Goal: Task Accomplishment & Management: Complete application form

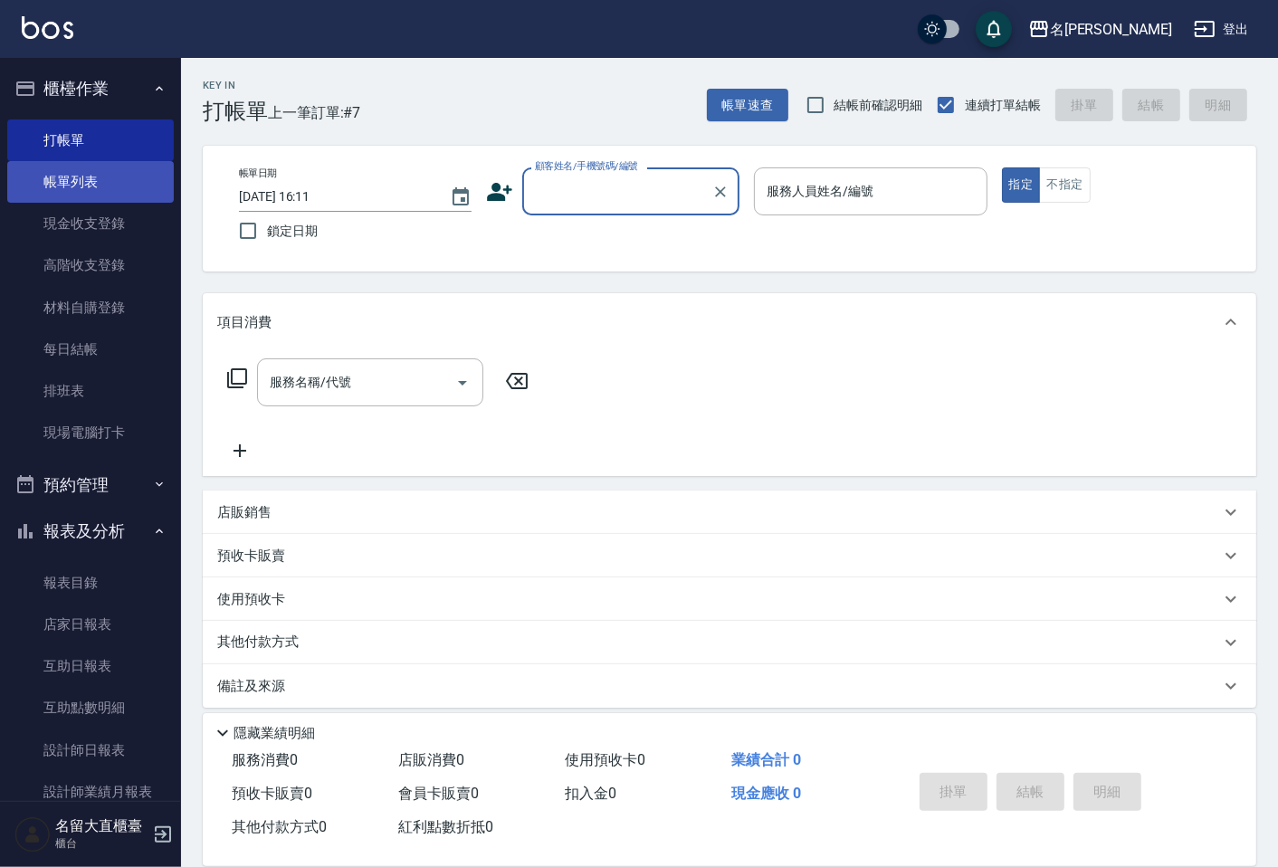
click at [121, 169] on link "帳單列表" at bounding box center [90, 182] width 166 height 42
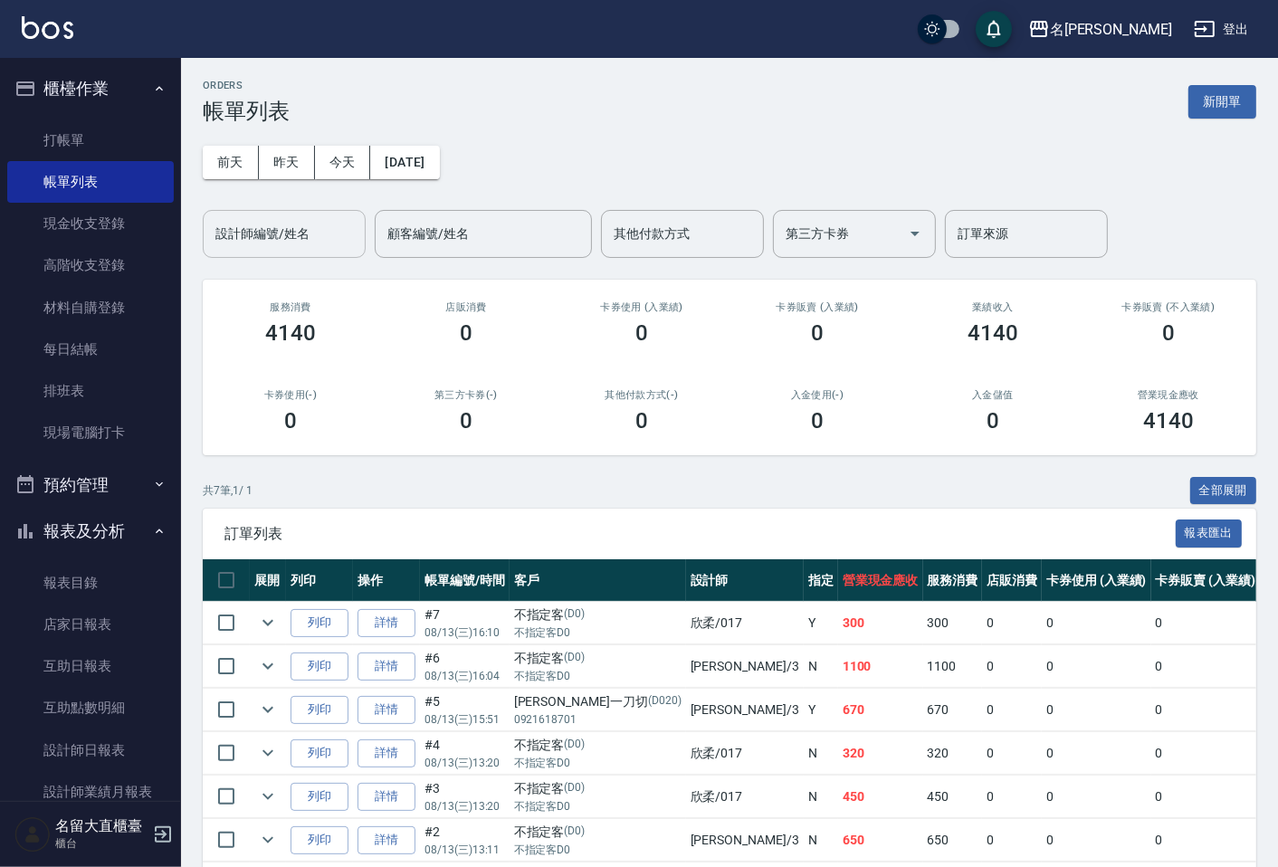
click at [233, 217] on div "設計師編號/姓名 設計師編號/姓名" at bounding box center [284, 234] width 163 height 48
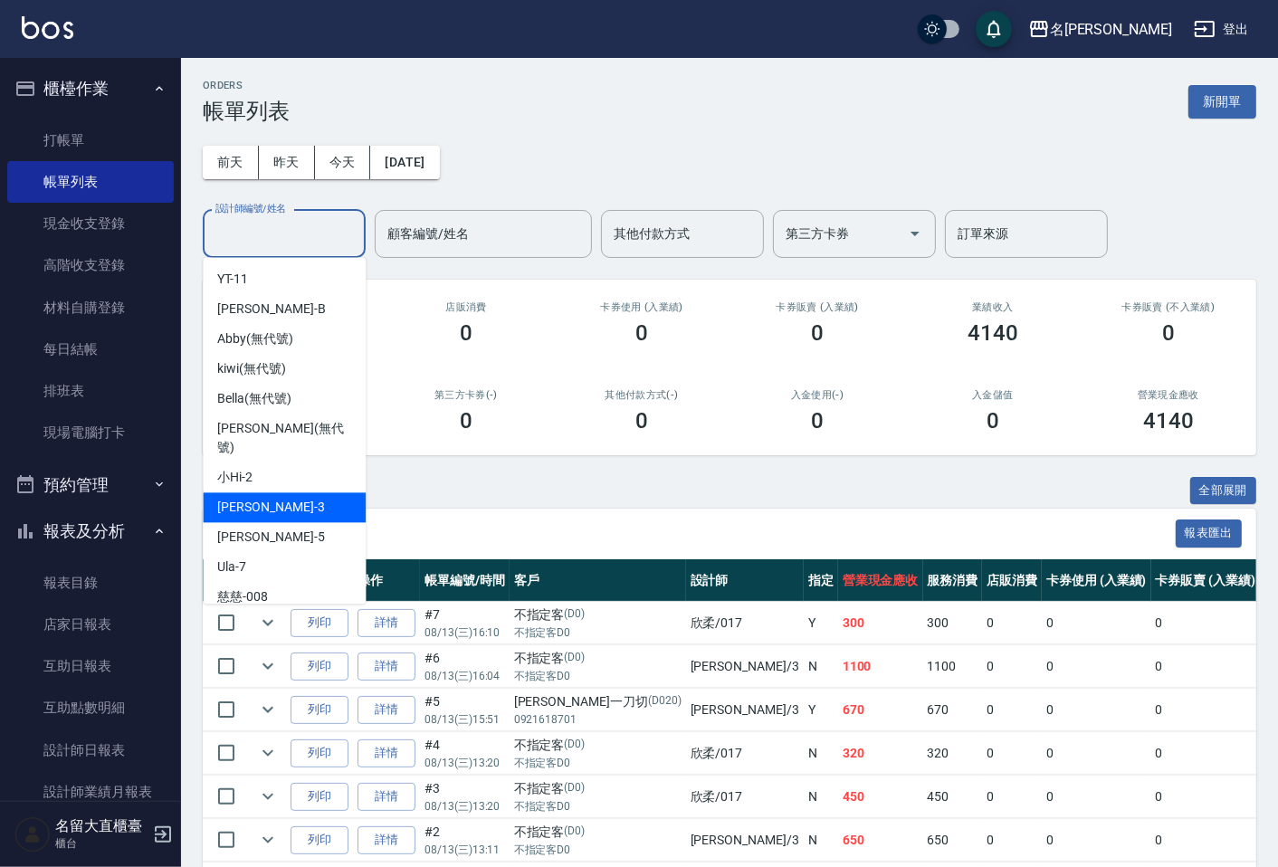
click at [245, 498] on span "[PERSON_NAME]3" at bounding box center [270, 507] width 107 height 19
type input "[PERSON_NAME]3"
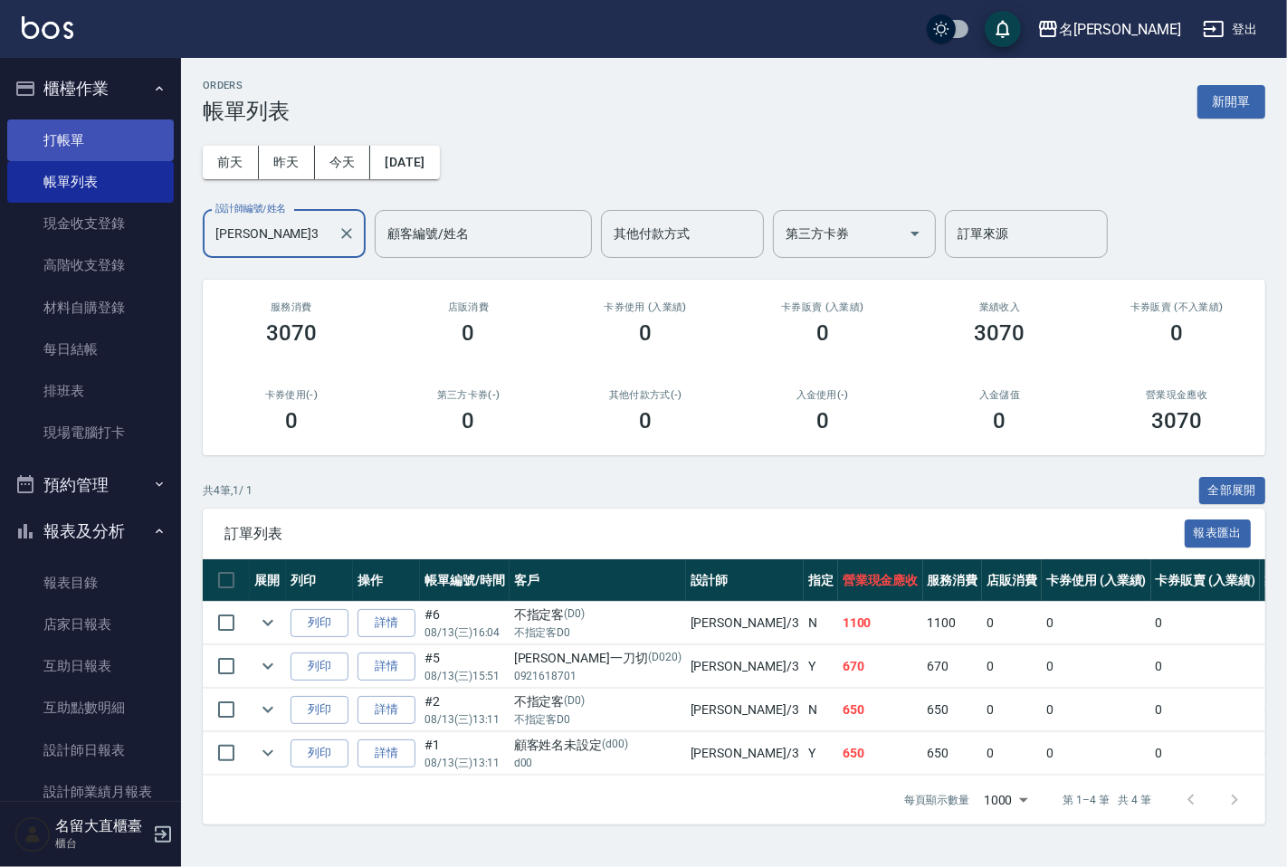
click at [106, 143] on link "打帳單" at bounding box center [90, 140] width 166 height 42
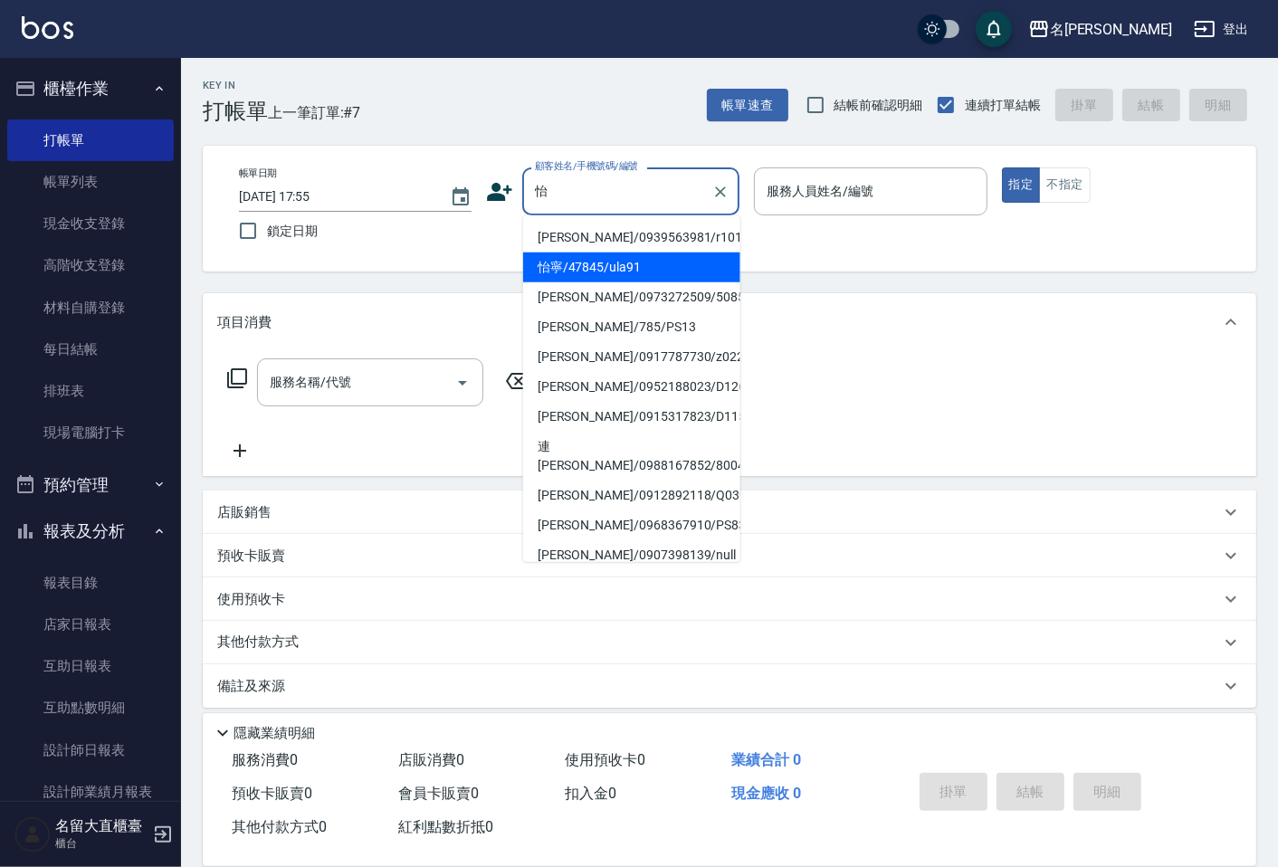
type input "怡寧/47845/ula91"
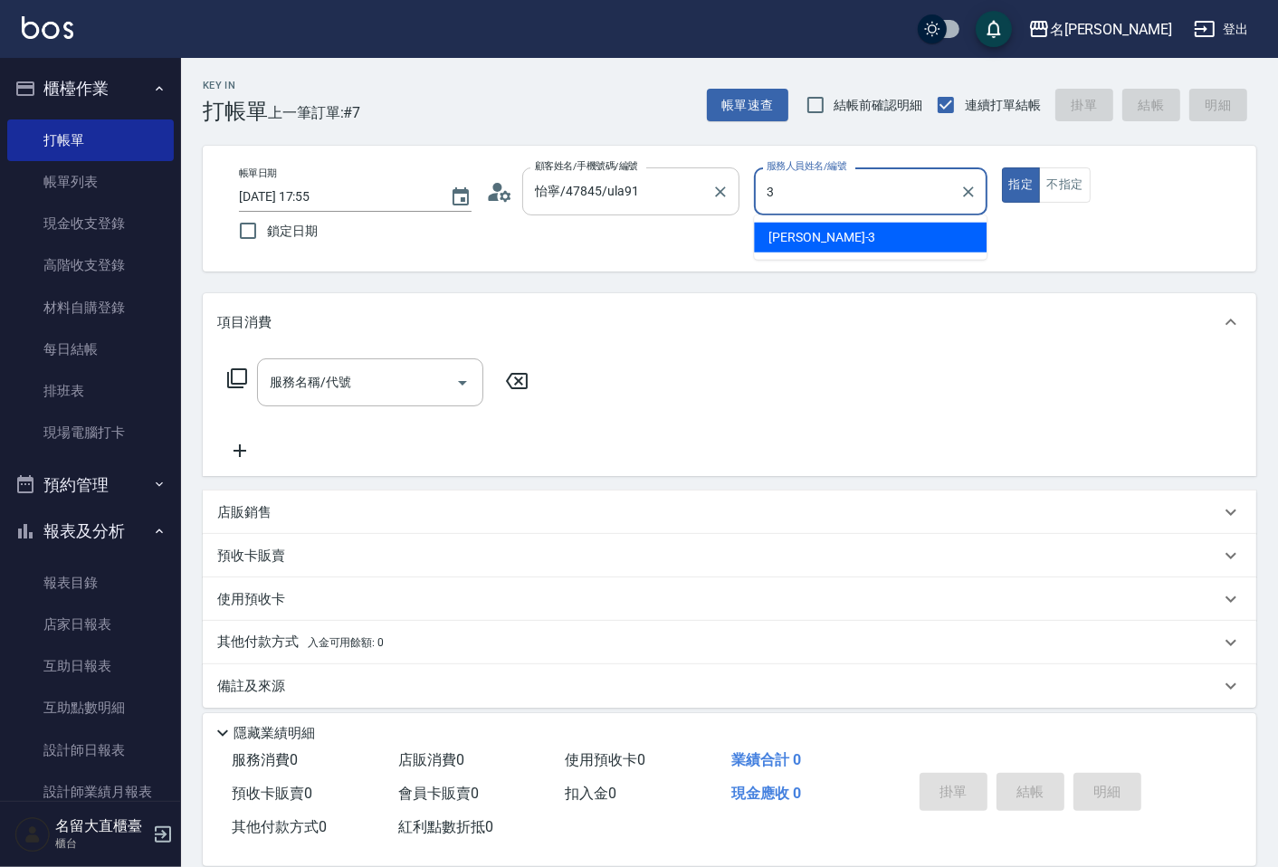
type input "[PERSON_NAME]3"
type button "true"
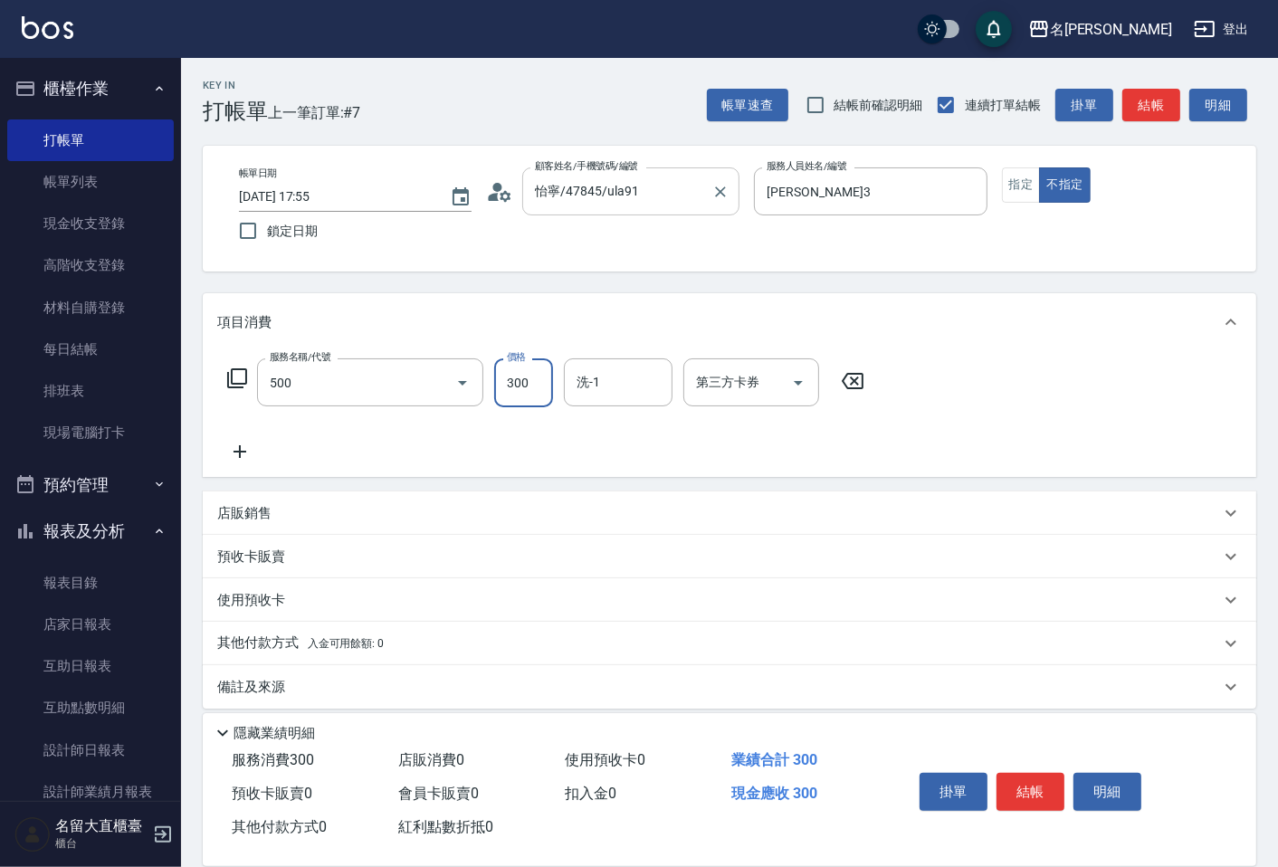
type input "洗髮(500)"
type input "[PERSON_NAME]-16"
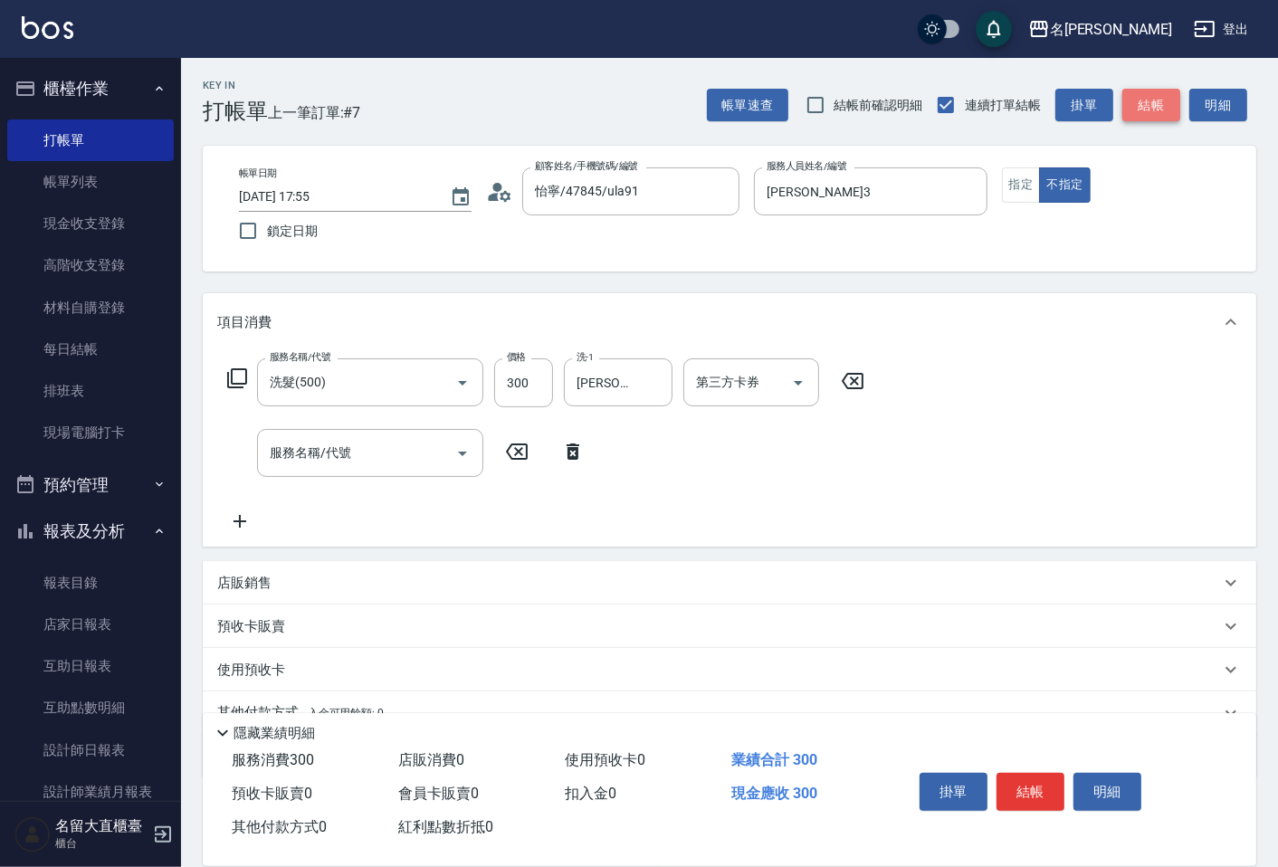
click at [1170, 105] on button "結帳" at bounding box center [1151, 105] width 58 height 33
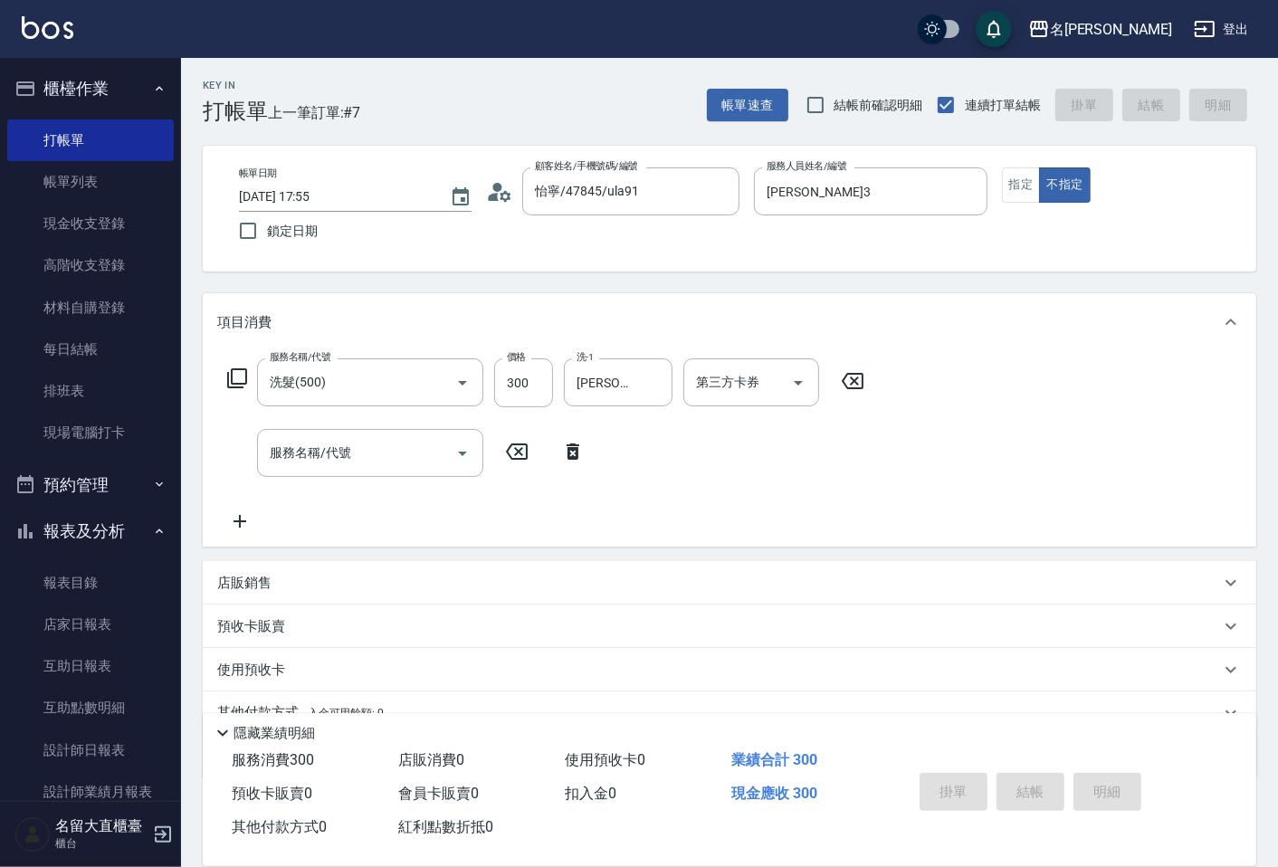
type input "[DATE] 17:56"
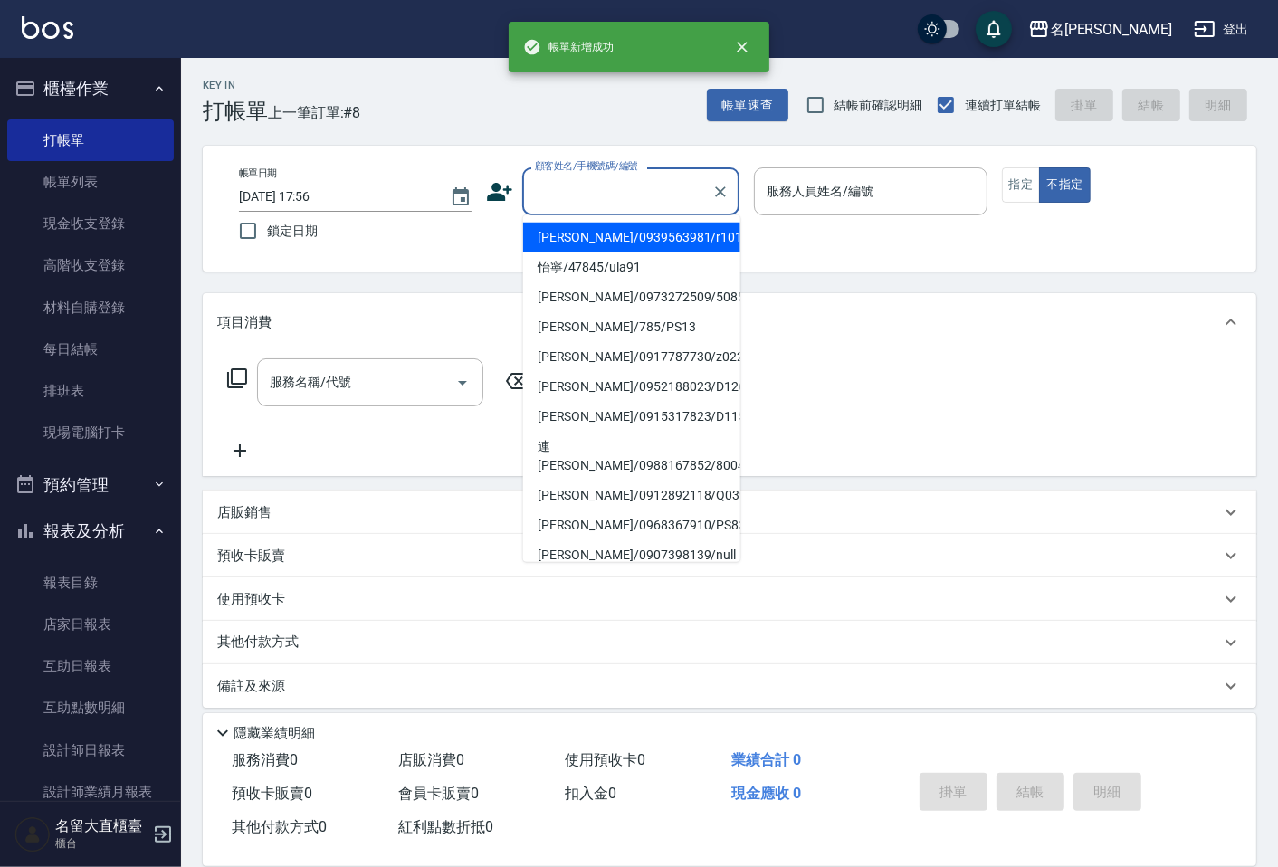
click at [653, 195] on input "顧客姓名/手機號碼/編號" at bounding box center [617, 192] width 174 height 32
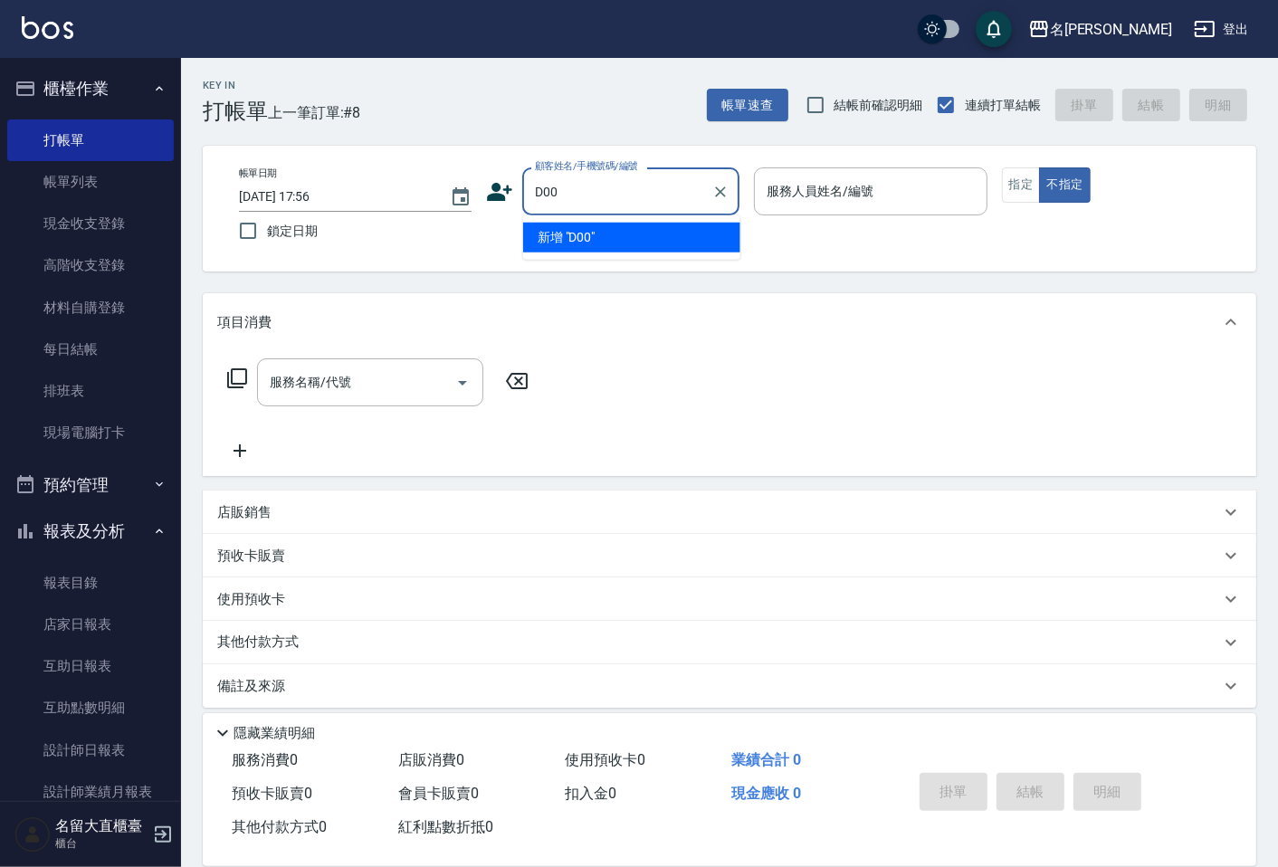
type input "D00"
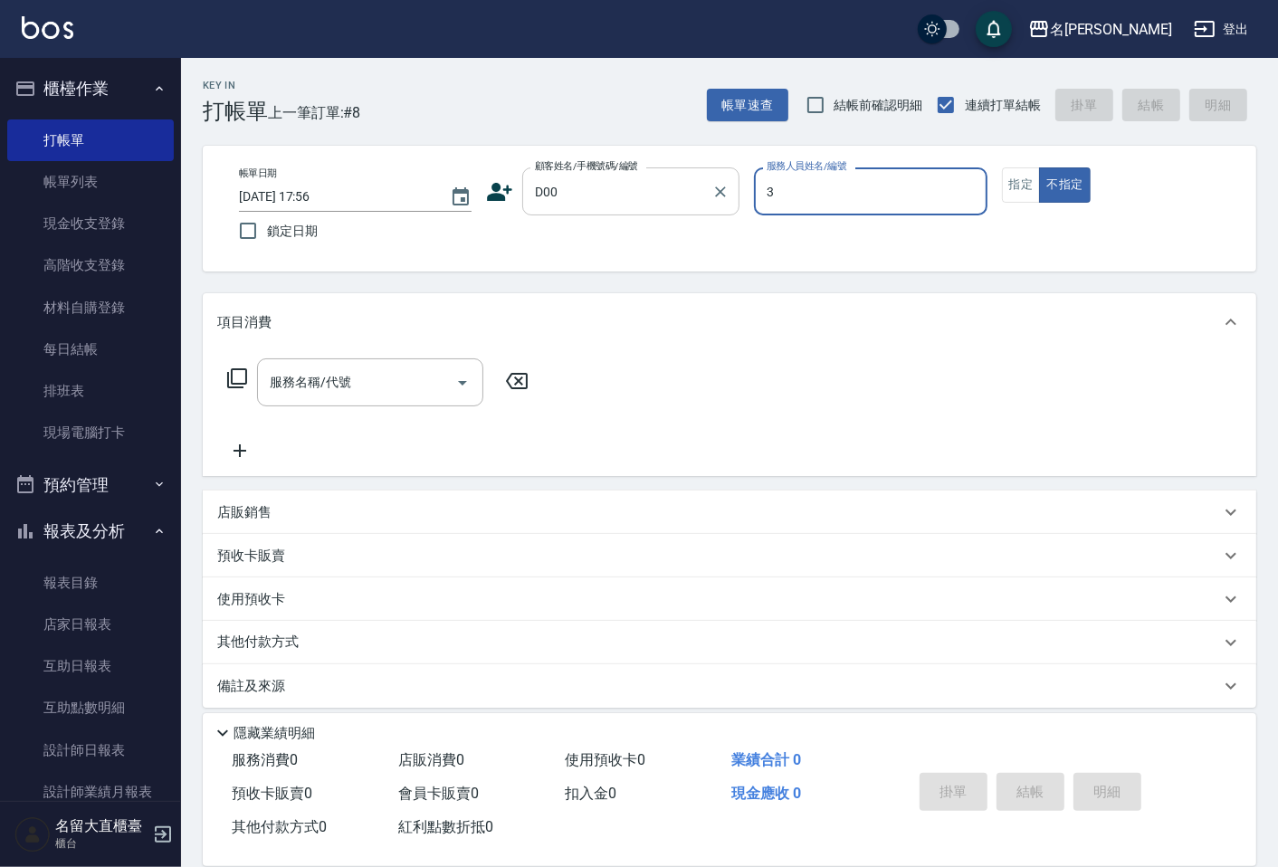
type input "[PERSON_NAME]3"
type button "false"
type input "新客人 姓名未設定/D00/null"
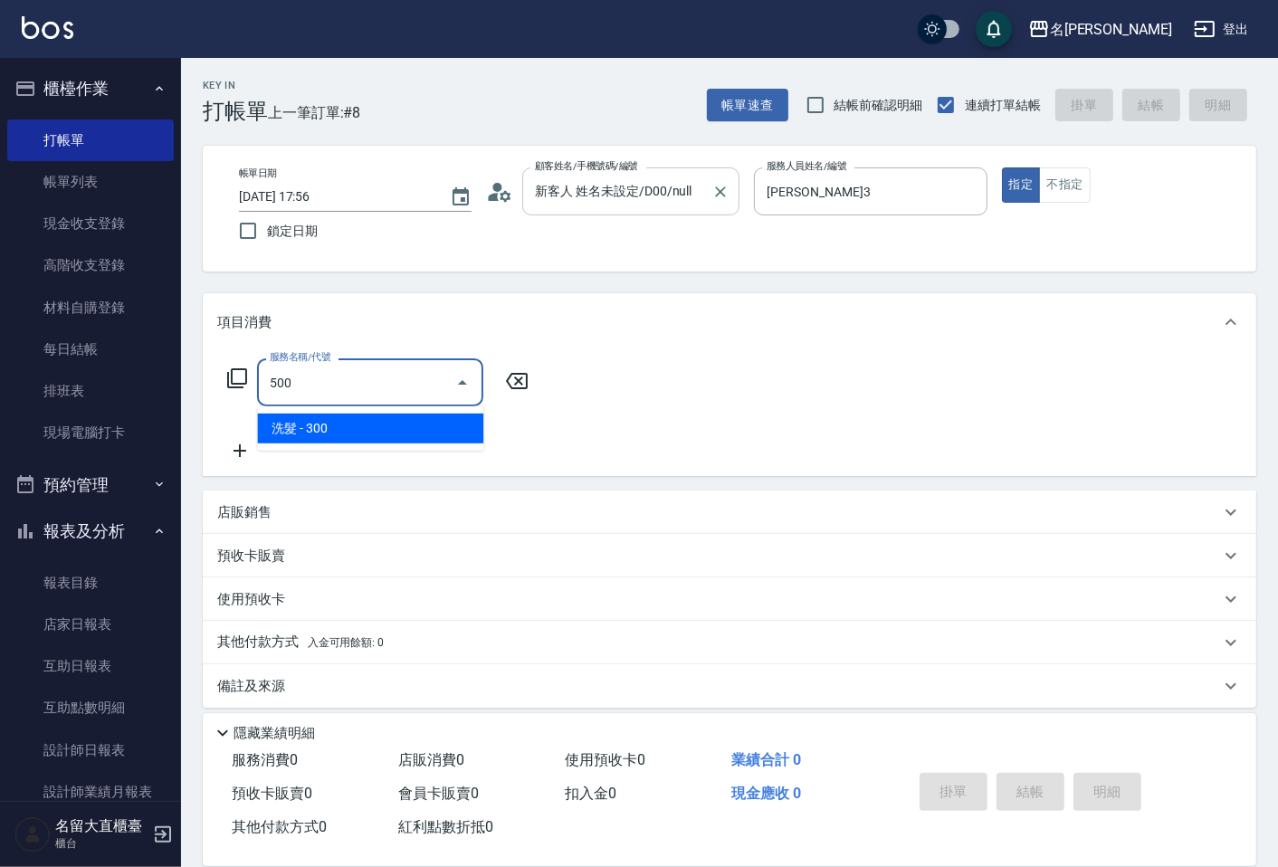
type input "洗髮(500)"
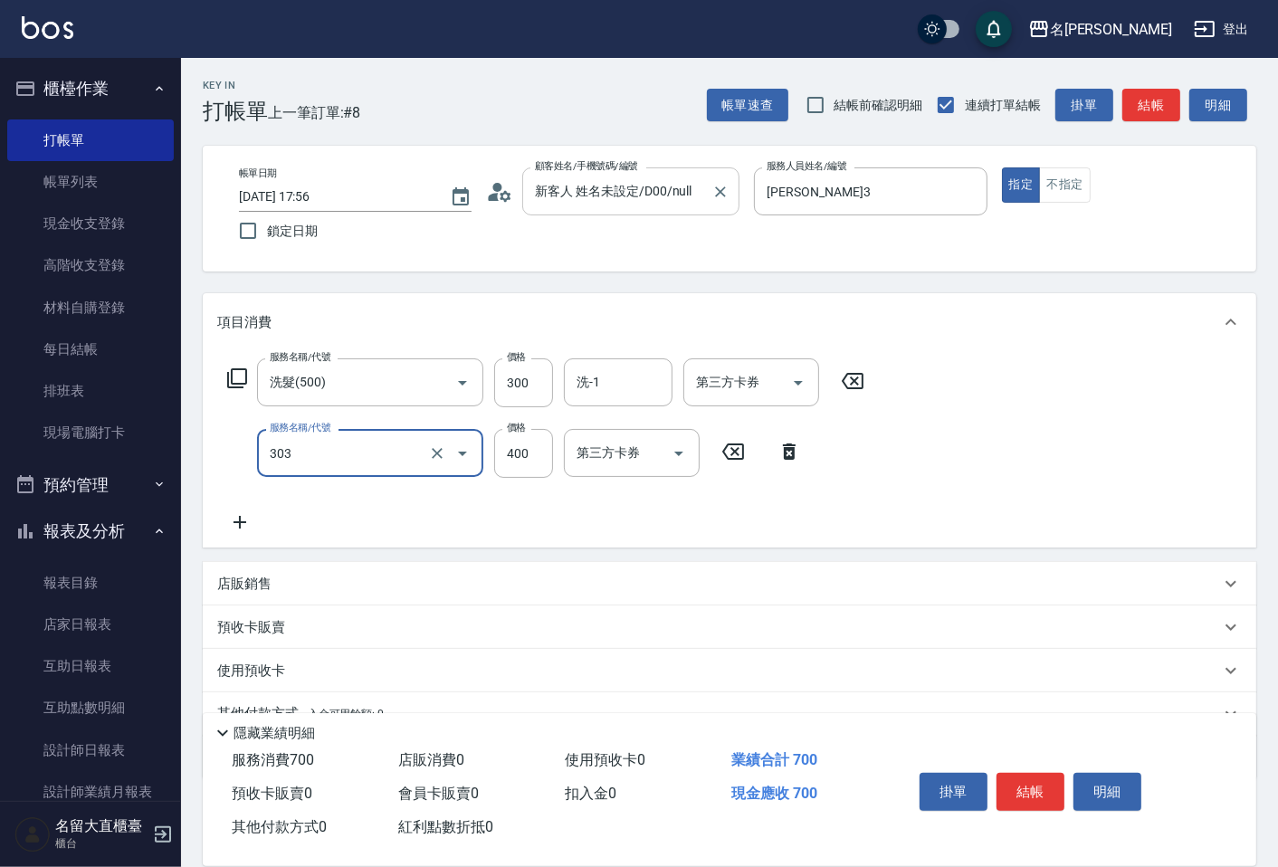
type input "剪髮(C級)(303)"
type input "350"
click at [1161, 100] on button "結帳" at bounding box center [1151, 105] width 58 height 33
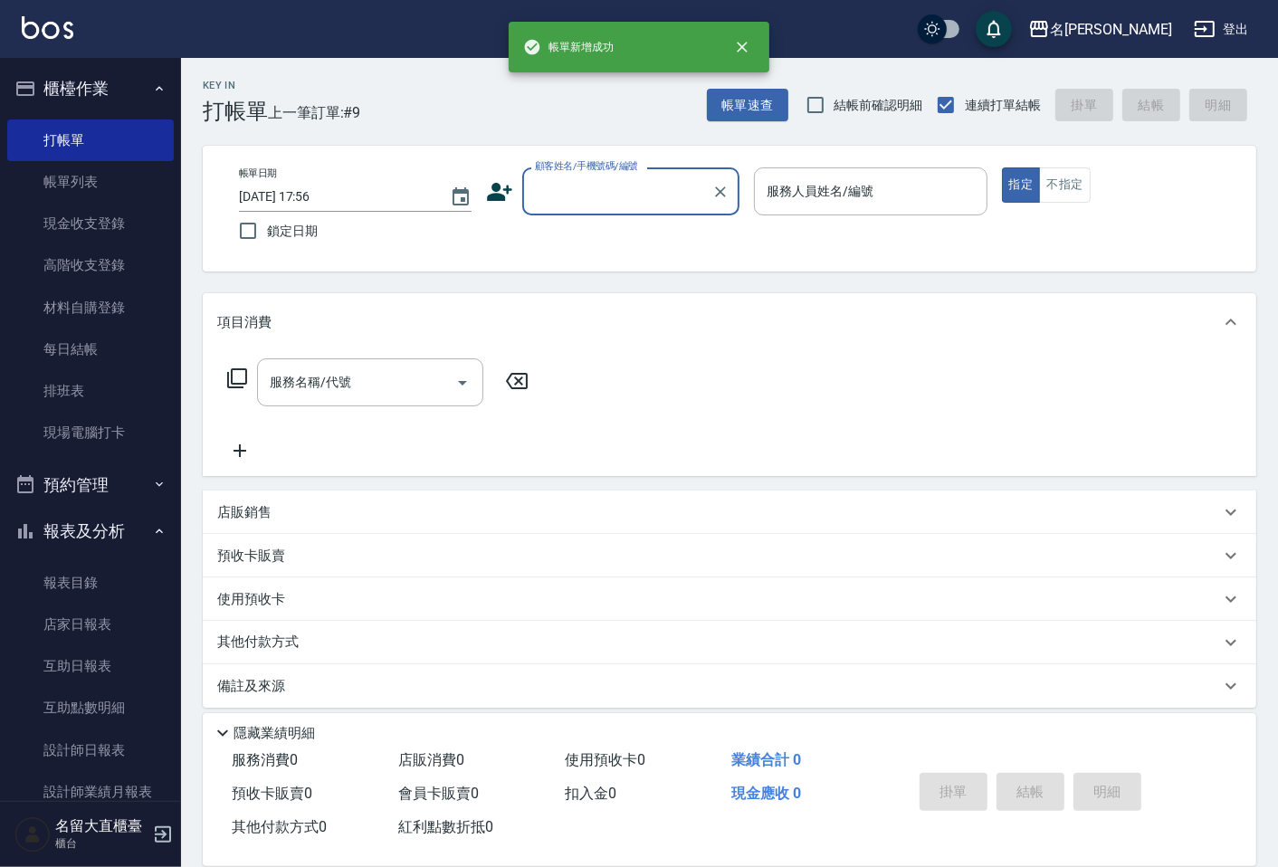
click at [647, 200] on input "顧客姓名/手機號碼/編號" at bounding box center [617, 192] width 174 height 32
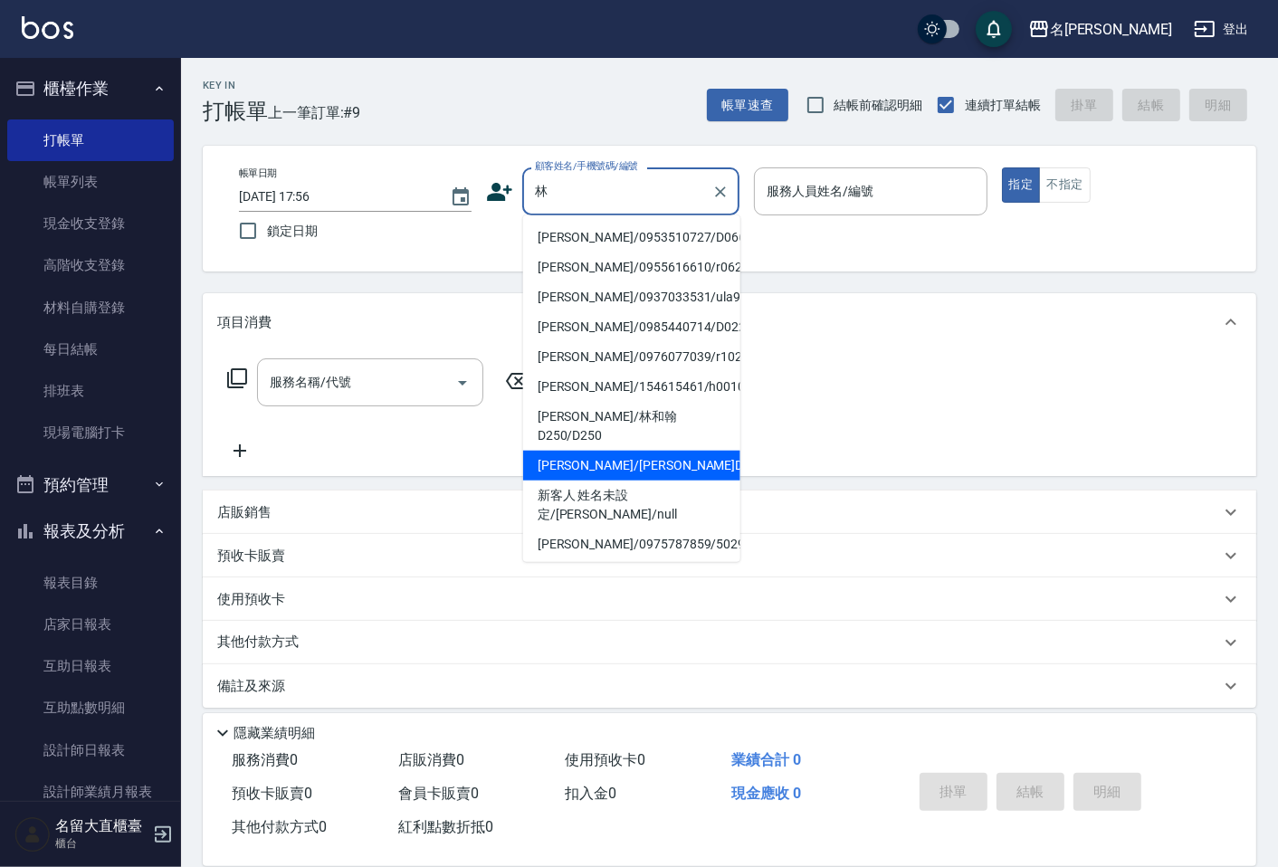
type input "[PERSON_NAME]/[PERSON_NAME]D187/D187"
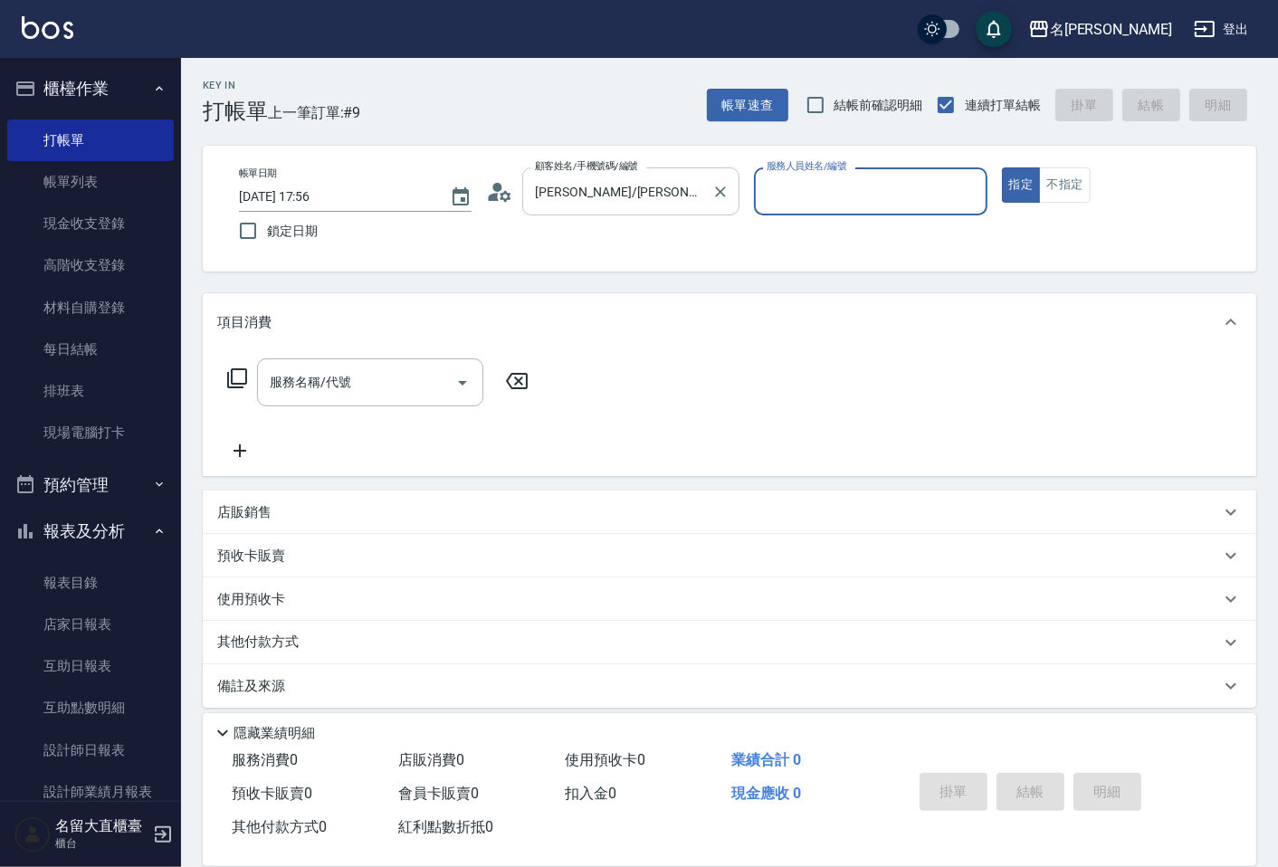
type input "[PERSON_NAME]3"
click at [1002, 167] on button "指定" at bounding box center [1021, 184] width 39 height 35
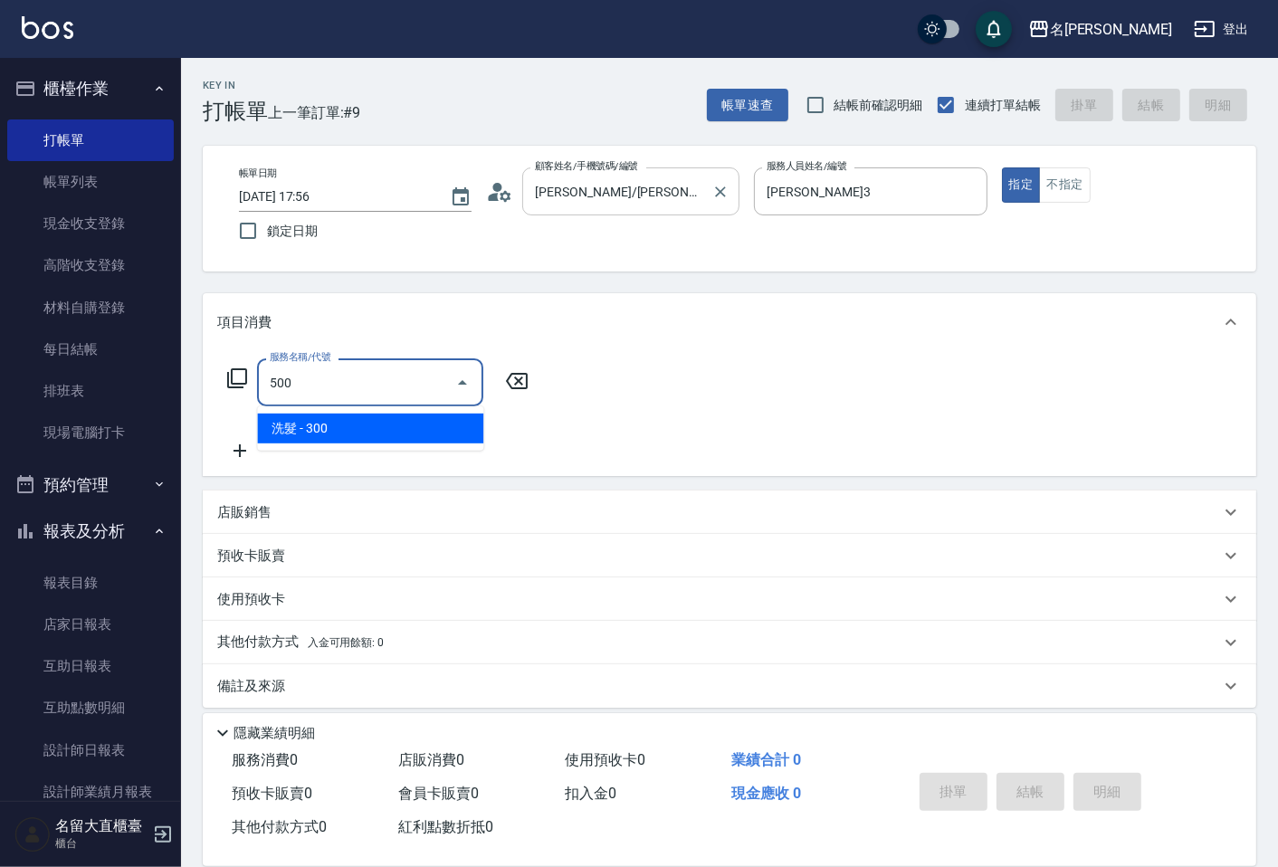
type input "洗髮(500)"
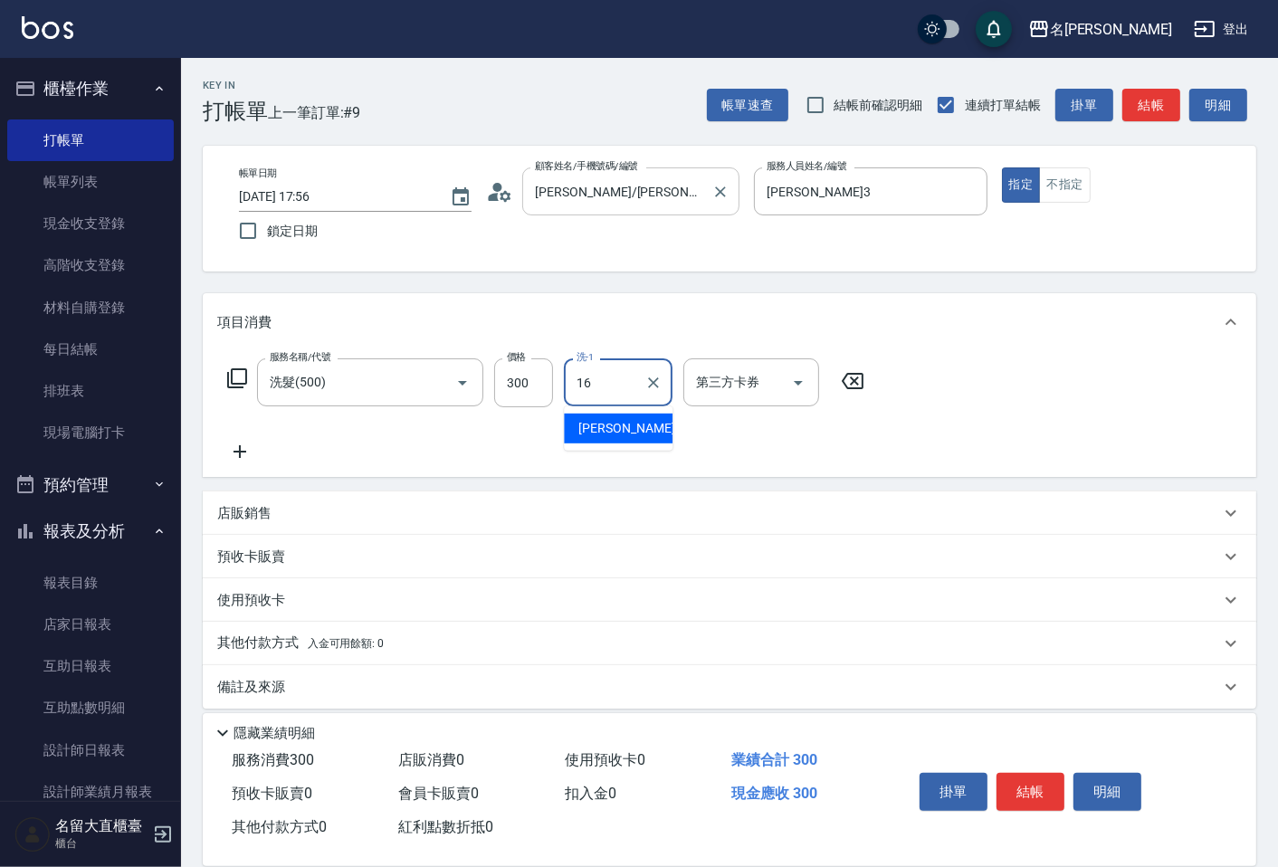
type input "[PERSON_NAME]-16"
click at [1160, 109] on button "結帳" at bounding box center [1151, 105] width 58 height 33
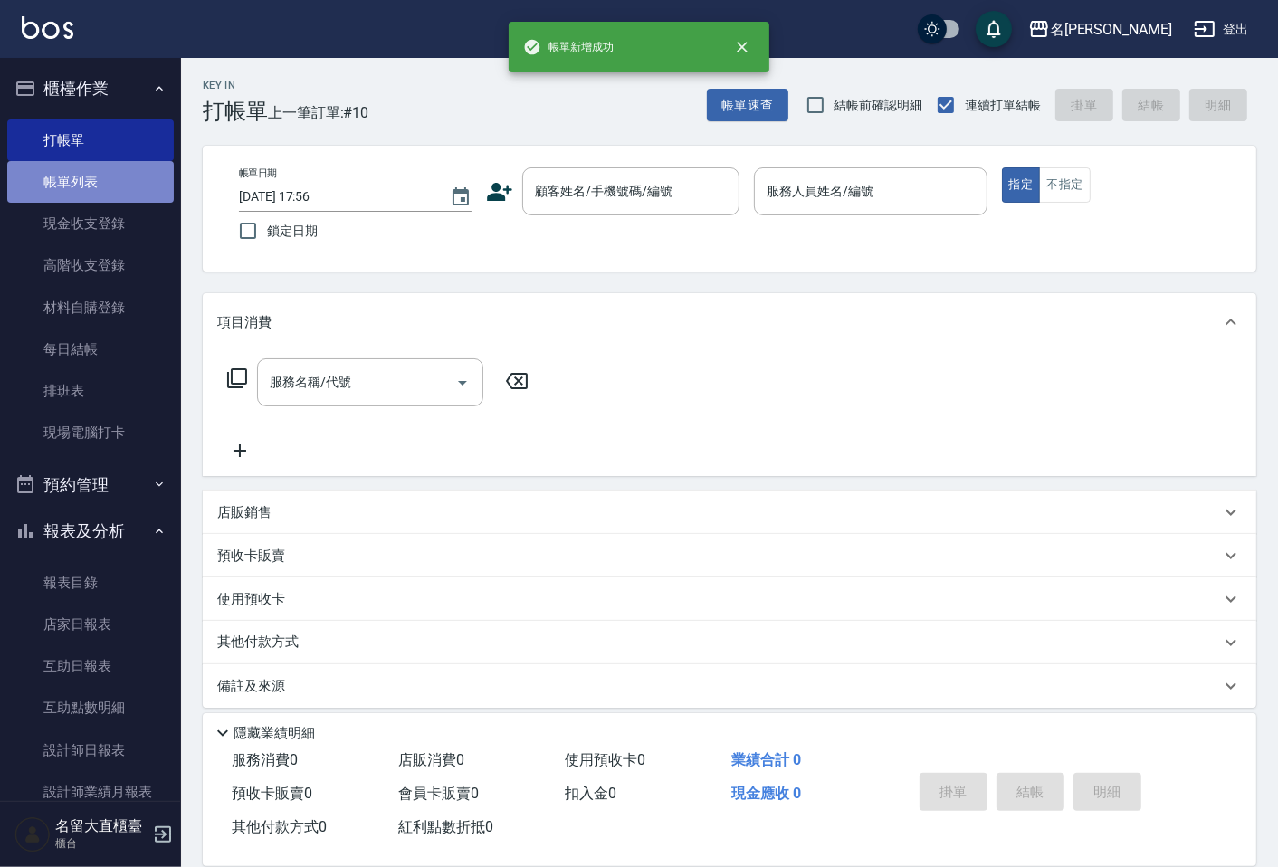
click at [132, 190] on link "帳單列表" at bounding box center [90, 182] width 166 height 42
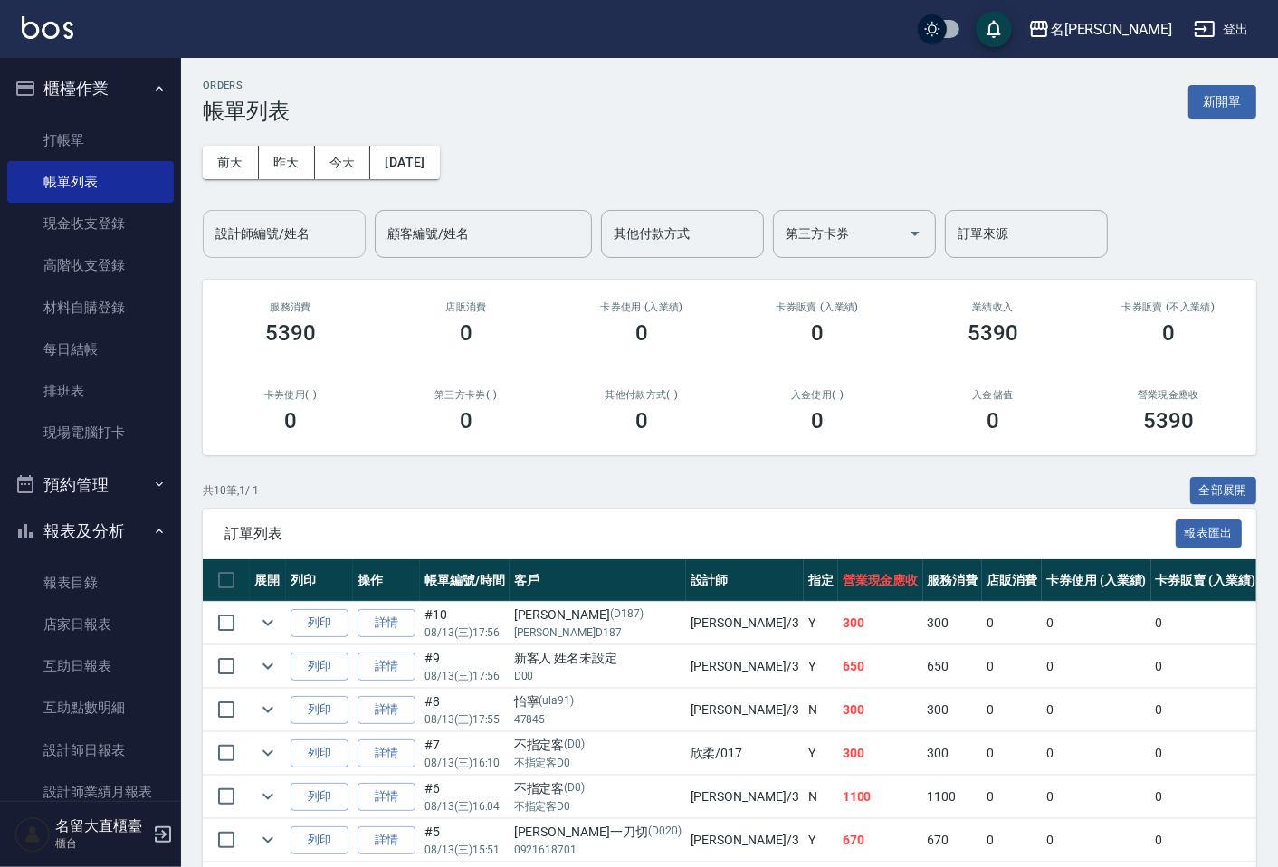
click at [257, 227] on input "設計師編號/姓名" at bounding box center [284, 234] width 147 height 32
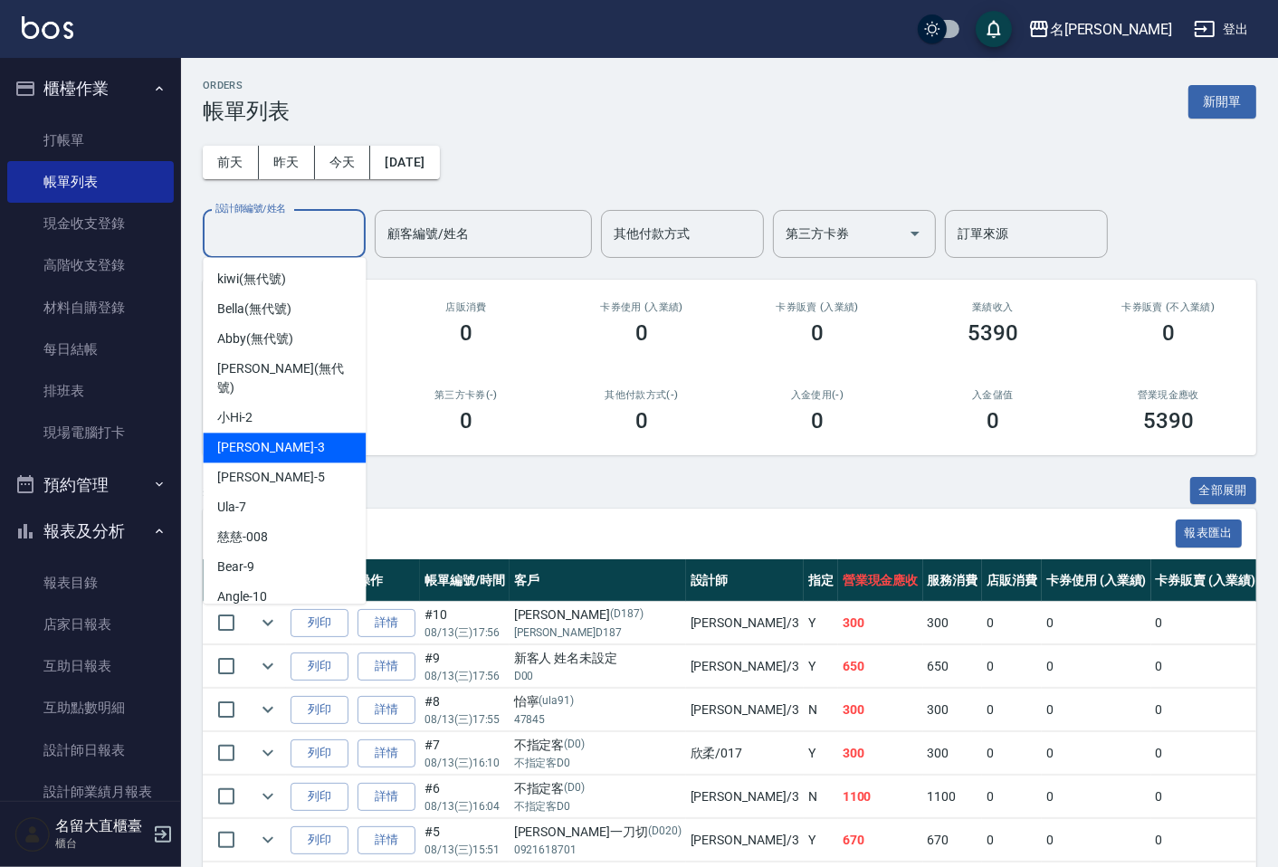
click at [244, 438] on span "[PERSON_NAME]3" at bounding box center [270, 447] width 107 height 19
type input "[PERSON_NAME]3"
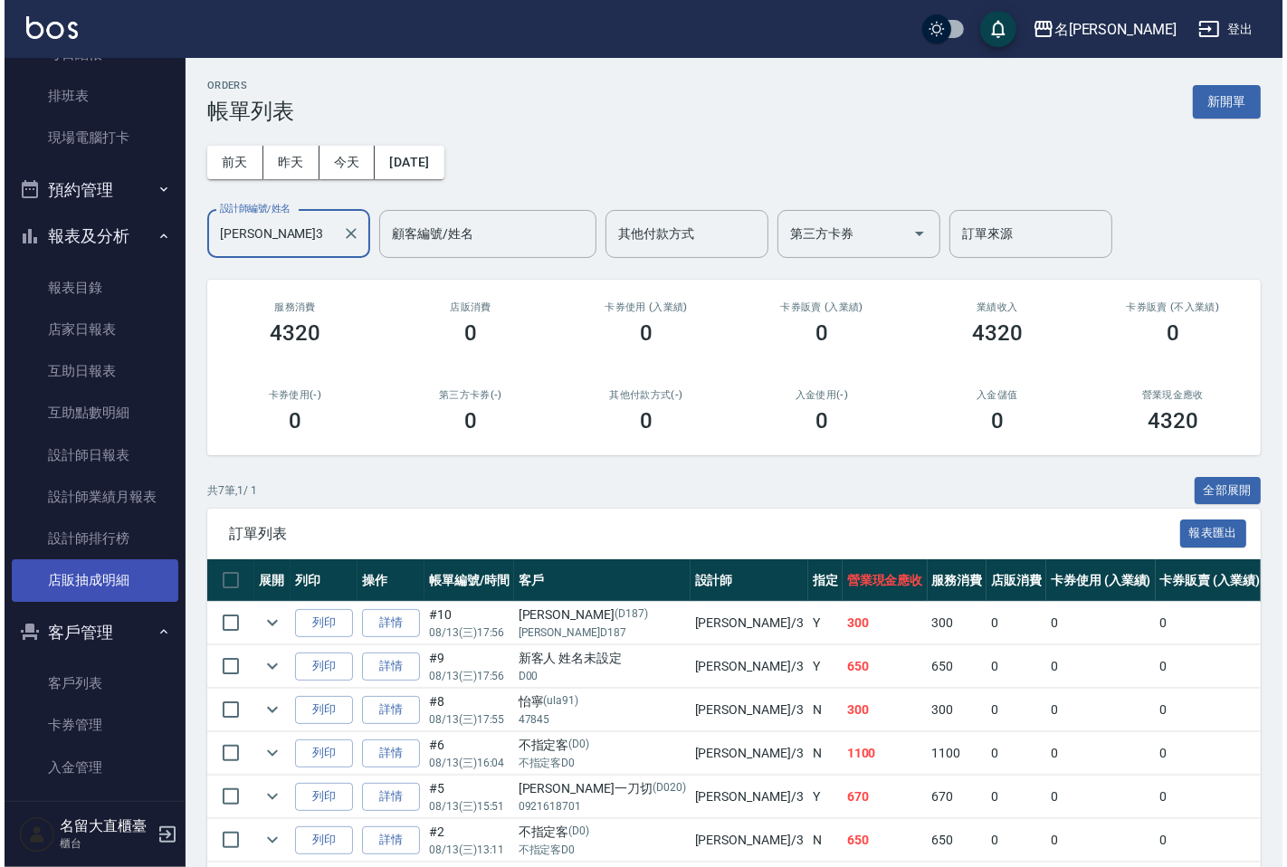
scroll to position [301, 0]
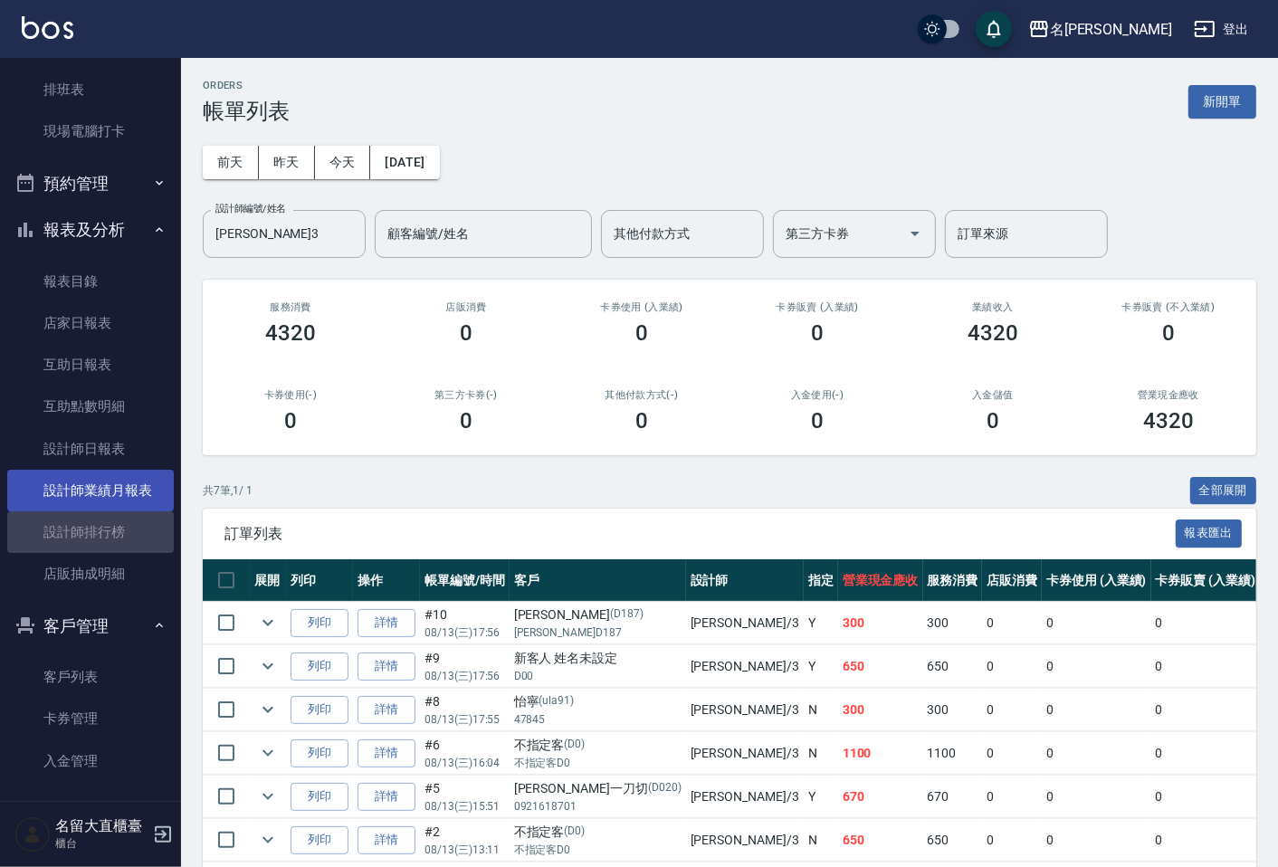
drag, startPoint x: 95, startPoint y: 520, endPoint x: 106, endPoint y: 499, distance: 23.5
click at [94, 520] on link "設計師排行榜" at bounding box center [90, 532] width 166 height 42
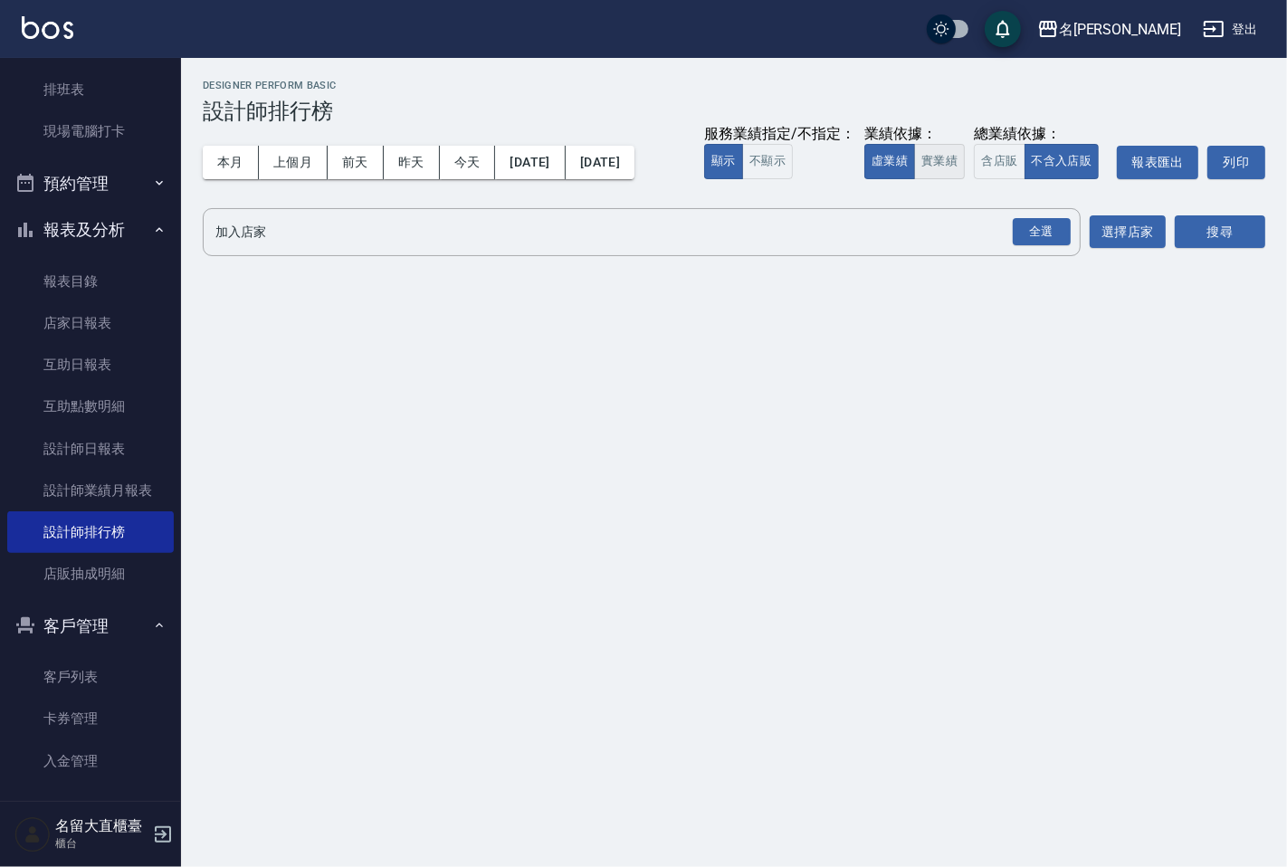
click at [954, 166] on button "實業績" at bounding box center [939, 161] width 51 height 35
click at [1026, 220] on div "全選" at bounding box center [1041, 232] width 58 height 28
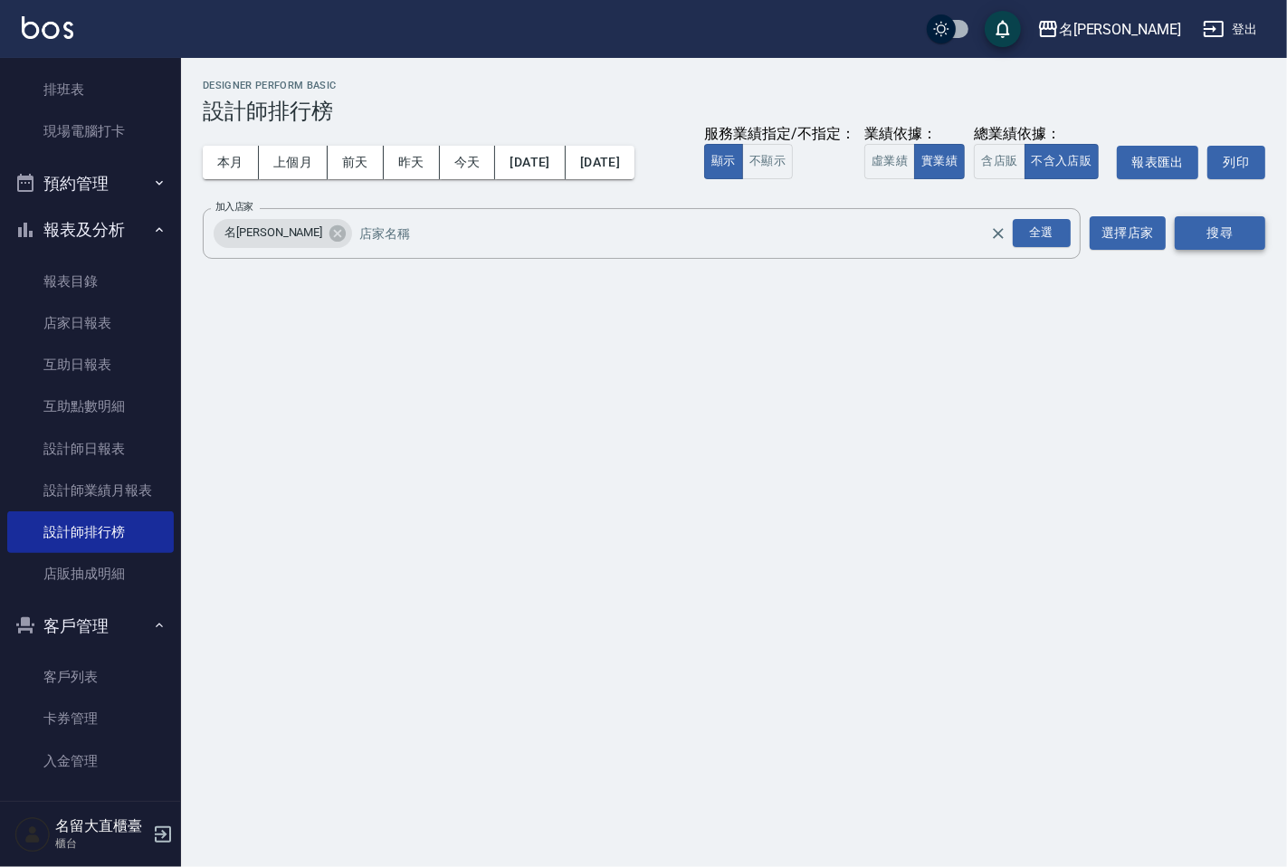
click at [1212, 233] on button "搜尋" at bounding box center [1219, 232] width 90 height 33
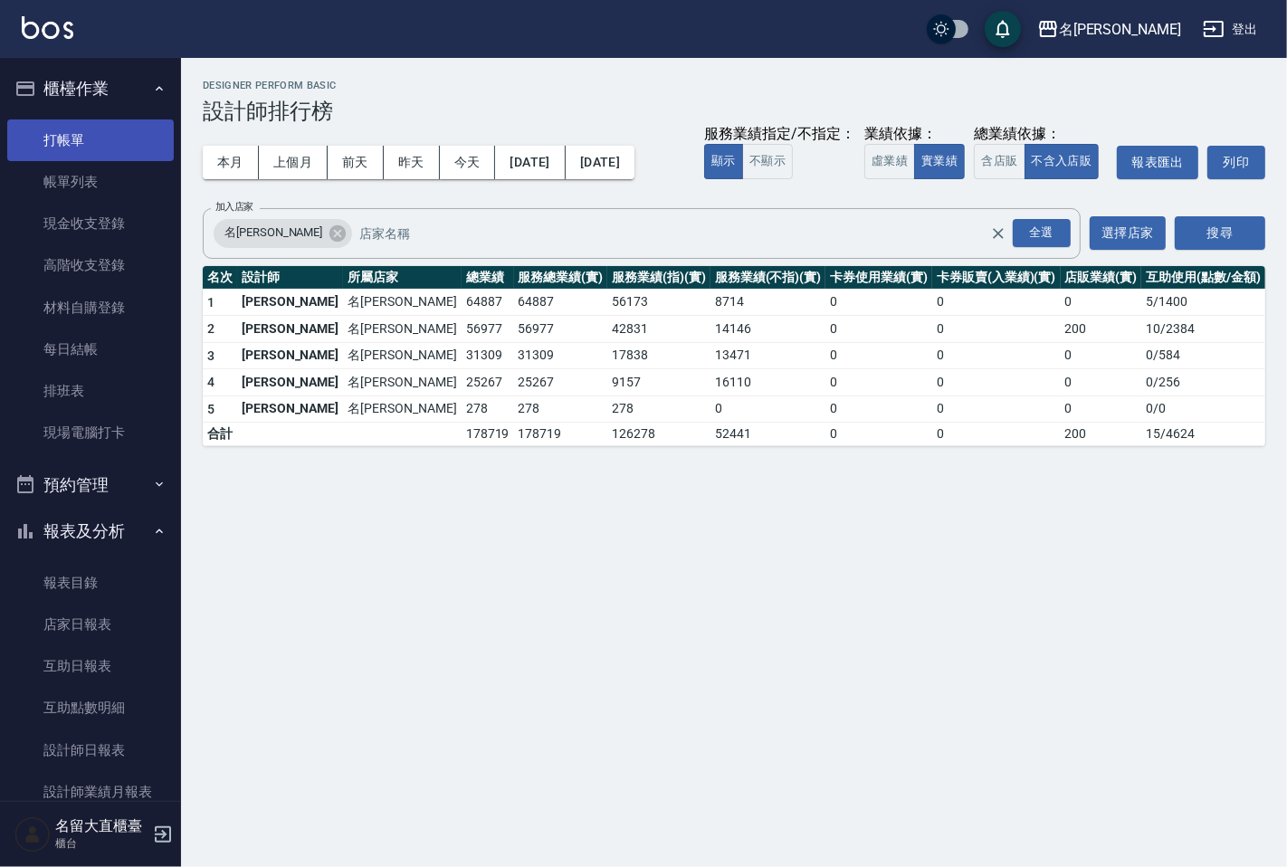
click at [81, 149] on link "打帳單" at bounding box center [90, 140] width 166 height 42
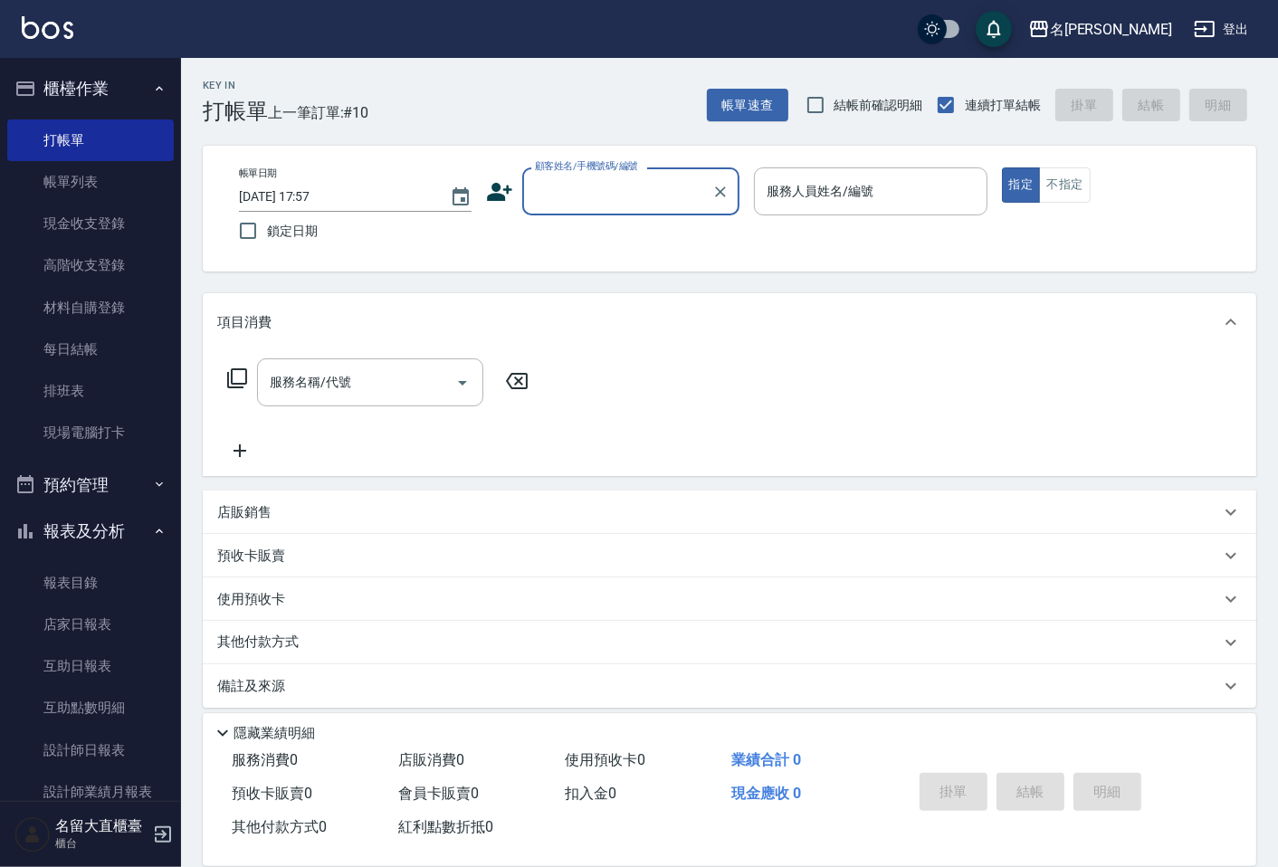
click at [552, 192] on input "顧客姓名/手機號碼/編號" at bounding box center [617, 192] width 174 height 32
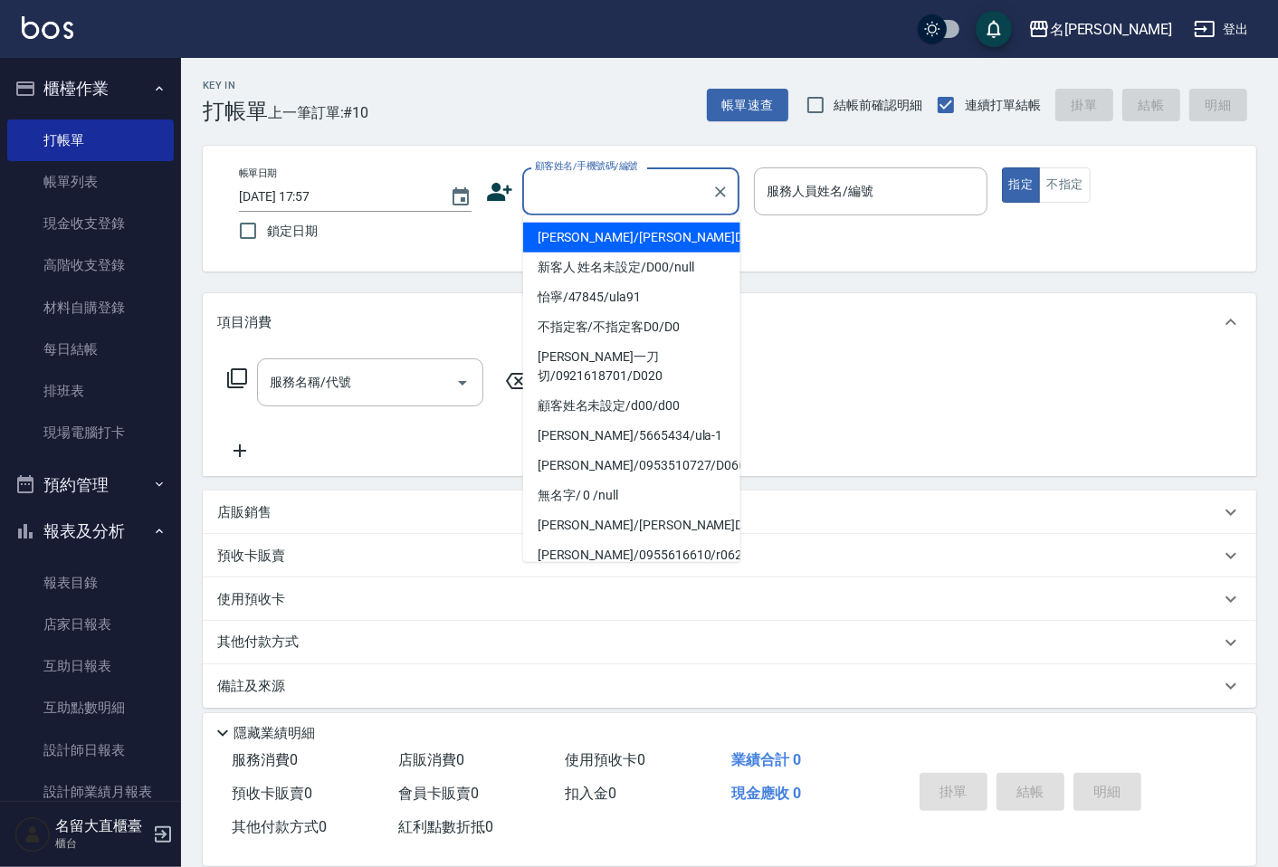
click at [604, 247] on li "[PERSON_NAME]/[PERSON_NAME]D187/D187" at bounding box center [631, 238] width 217 height 30
type input "[PERSON_NAME]/[PERSON_NAME]D187/D187"
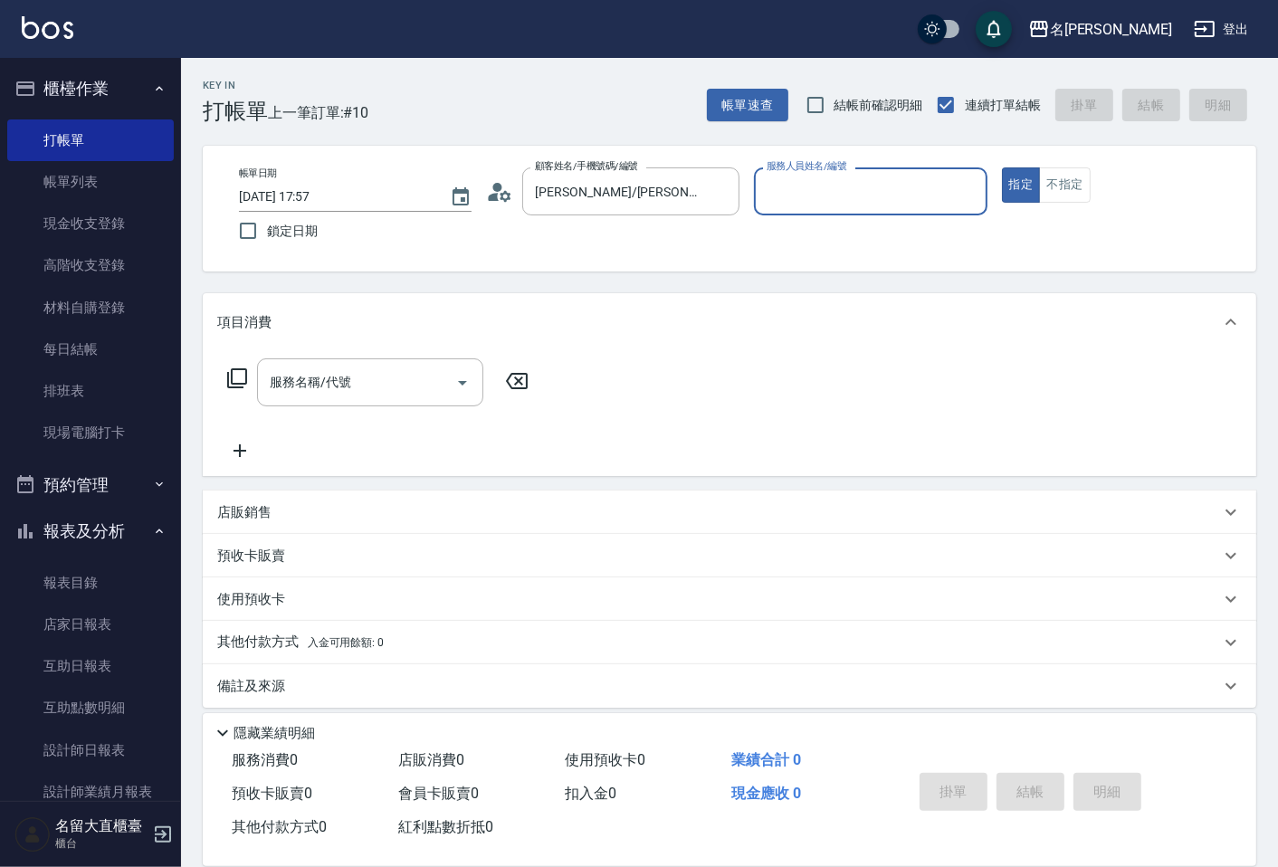
type input "[PERSON_NAME]3"
click at [719, 193] on icon "Clear" at bounding box center [720, 191] width 11 height 11
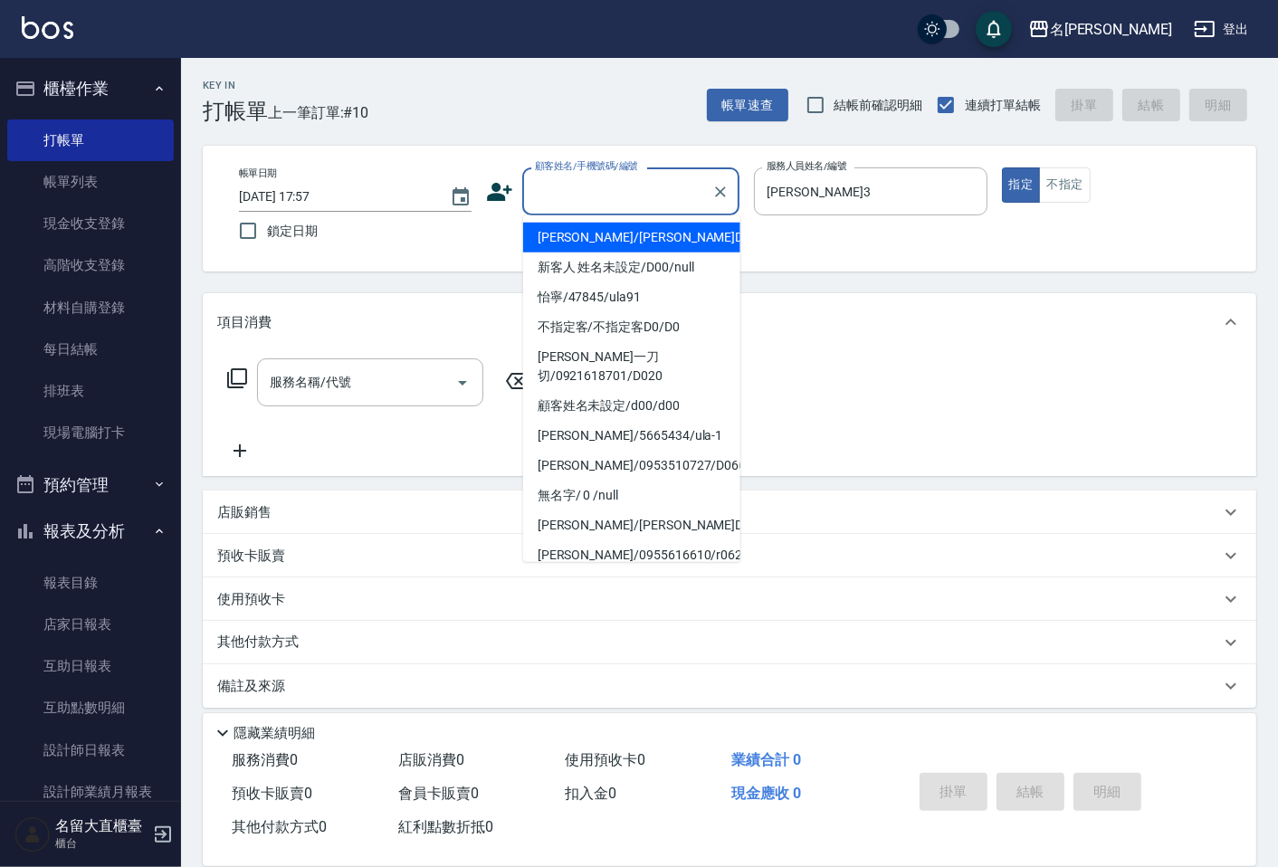
click at [603, 204] on input "顧客姓名/手機號碼/編號" at bounding box center [617, 192] width 174 height 32
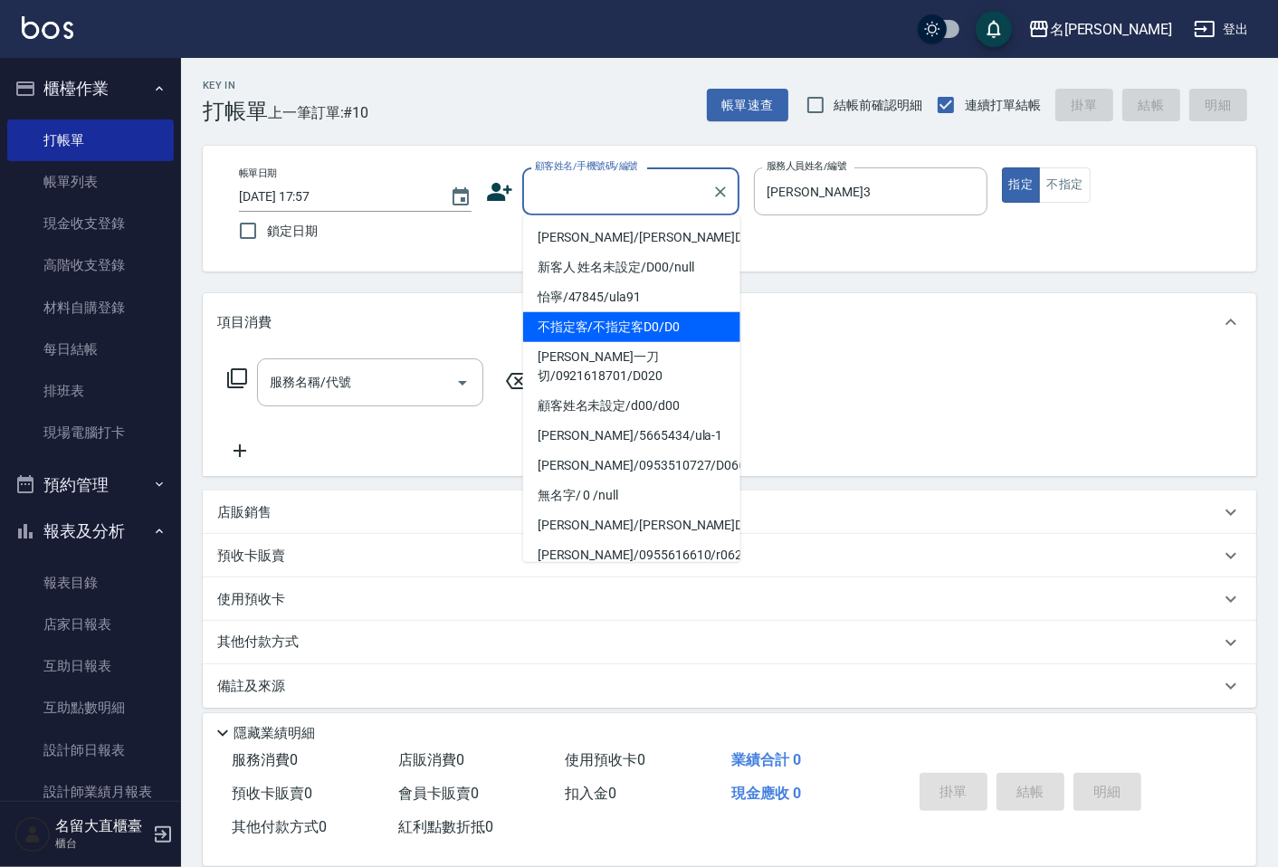
click at [634, 314] on li "不指定客/不指定客D0/D0" at bounding box center [631, 327] width 217 height 30
type input "不指定客/不指定客D0/D0"
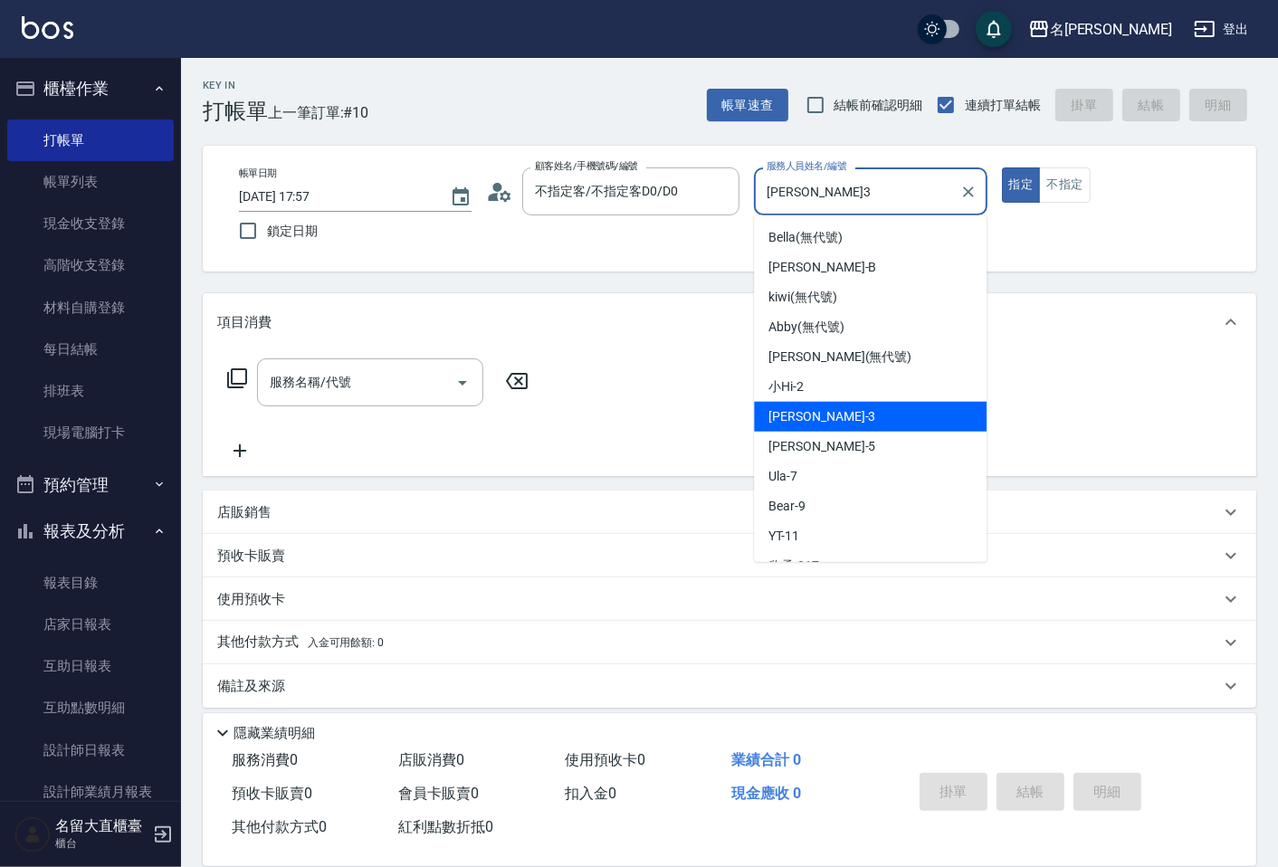
click at [878, 186] on input "[PERSON_NAME]3" at bounding box center [856, 192] width 189 height 32
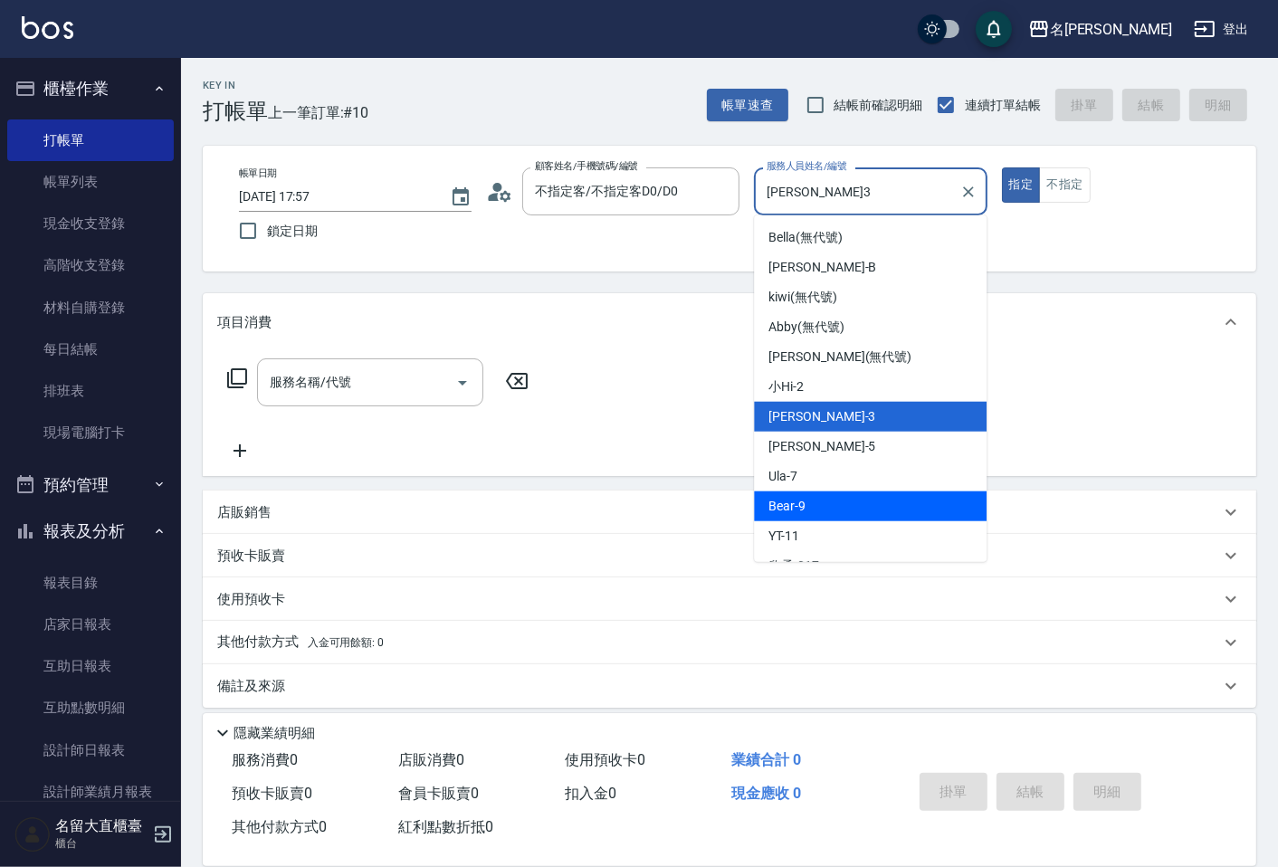
scroll to position [264, 0]
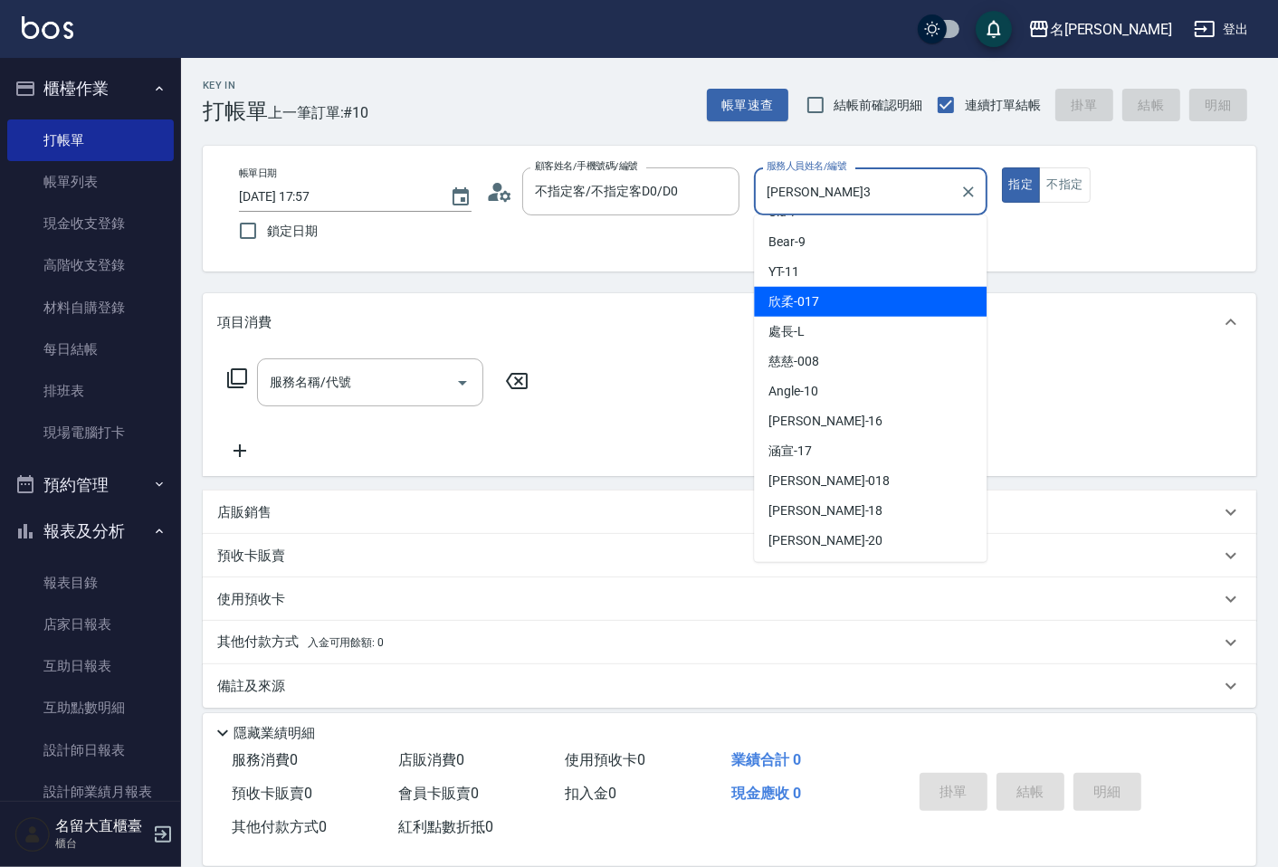
click at [809, 296] on span "欣柔 -017" at bounding box center [793, 301] width 51 height 19
type input "欣柔-017"
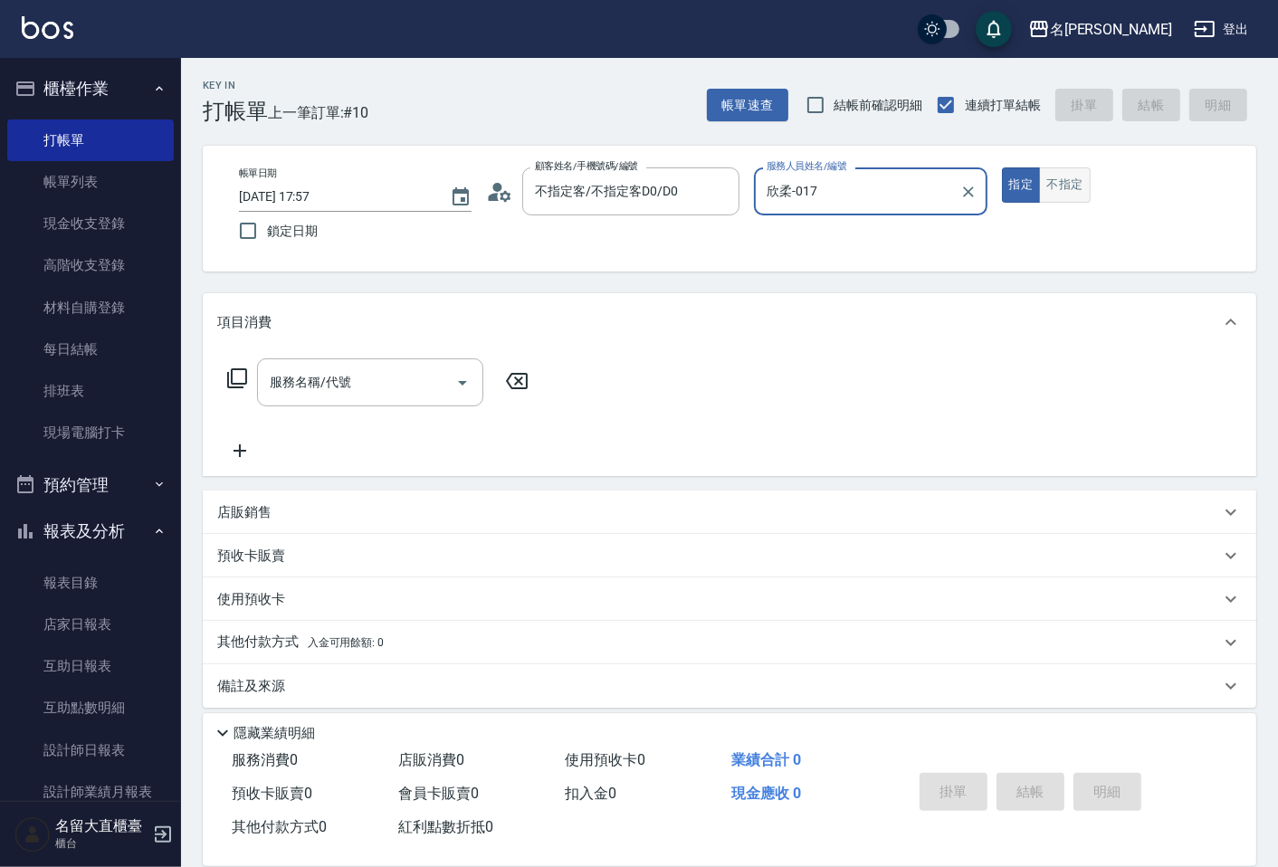
click at [1056, 178] on button "不指定" at bounding box center [1064, 184] width 51 height 35
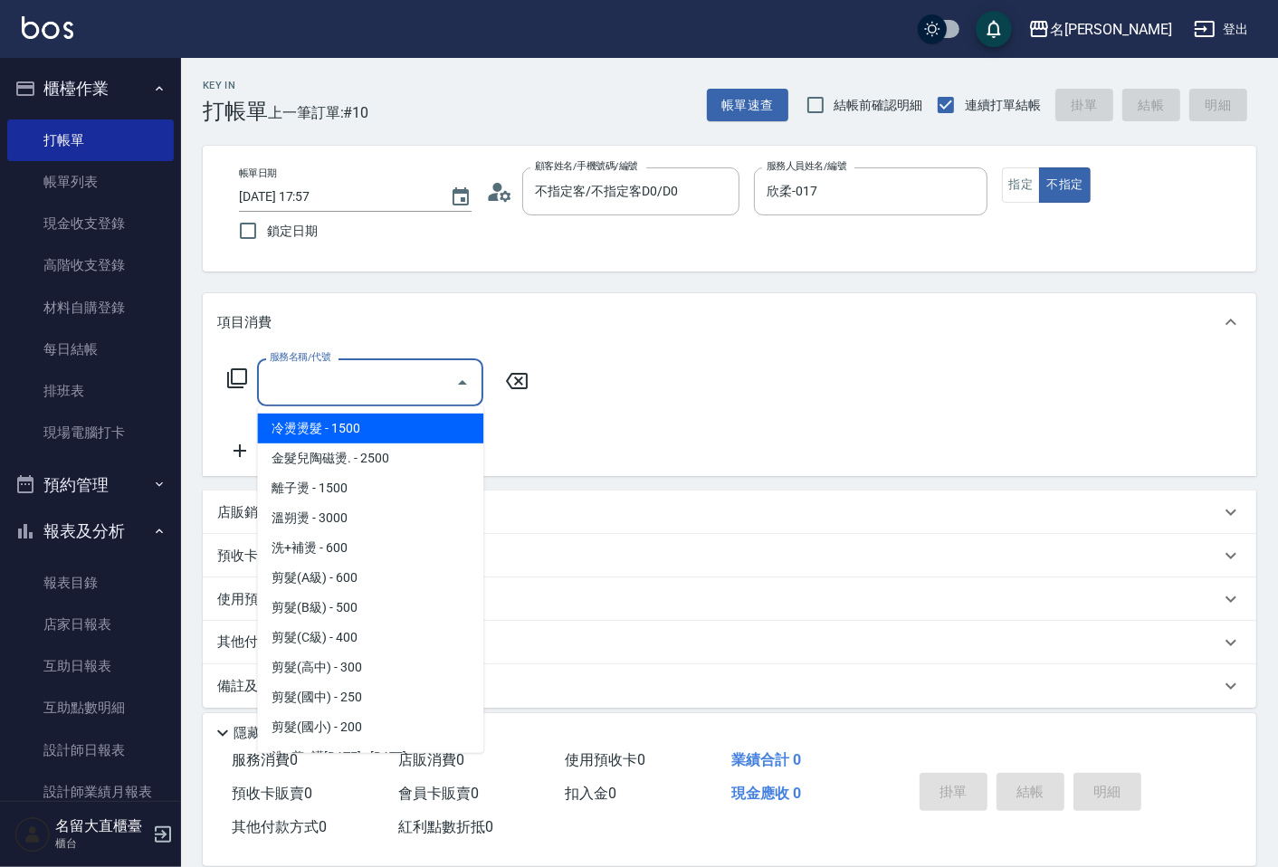
click at [291, 394] on input "服務名稱/代號" at bounding box center [356, 382] width 183 height 32
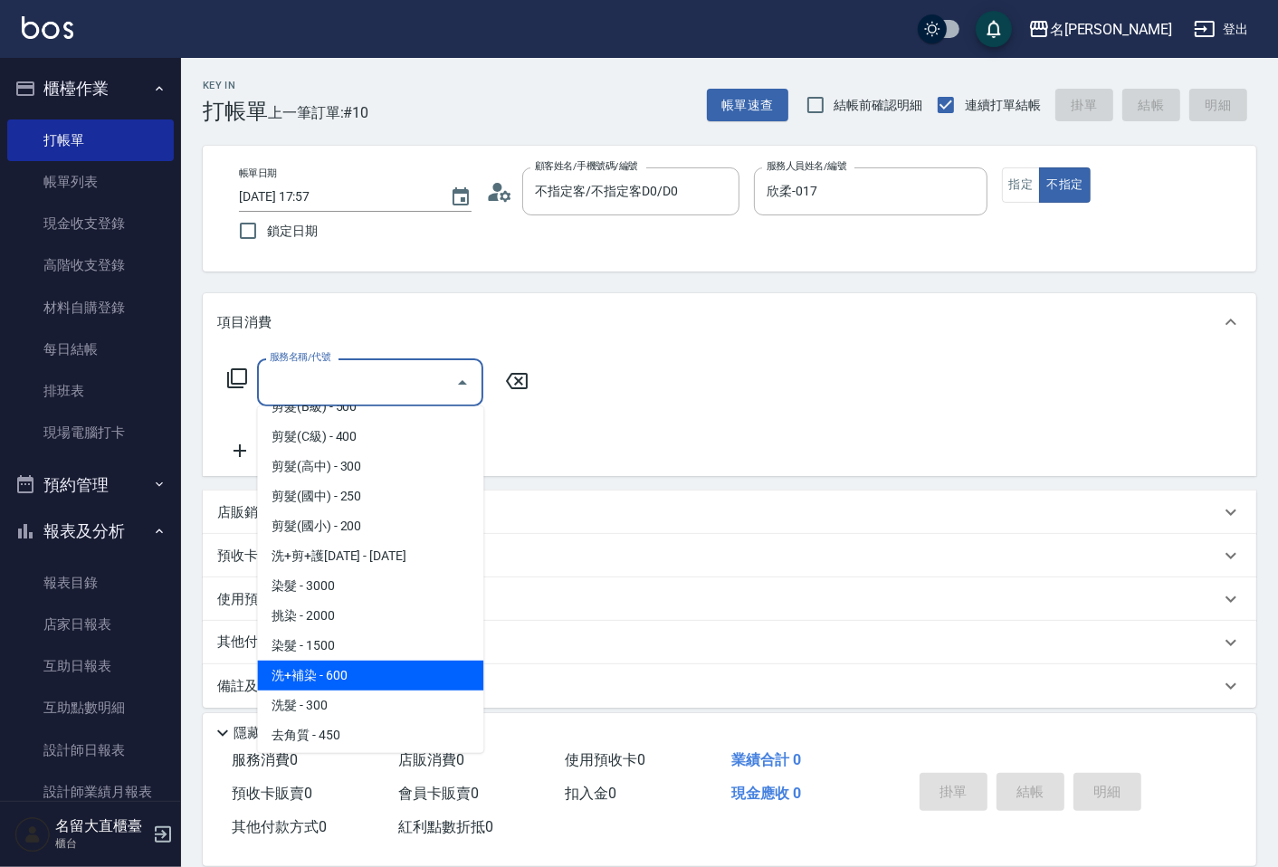
scroll to position [402, 0]
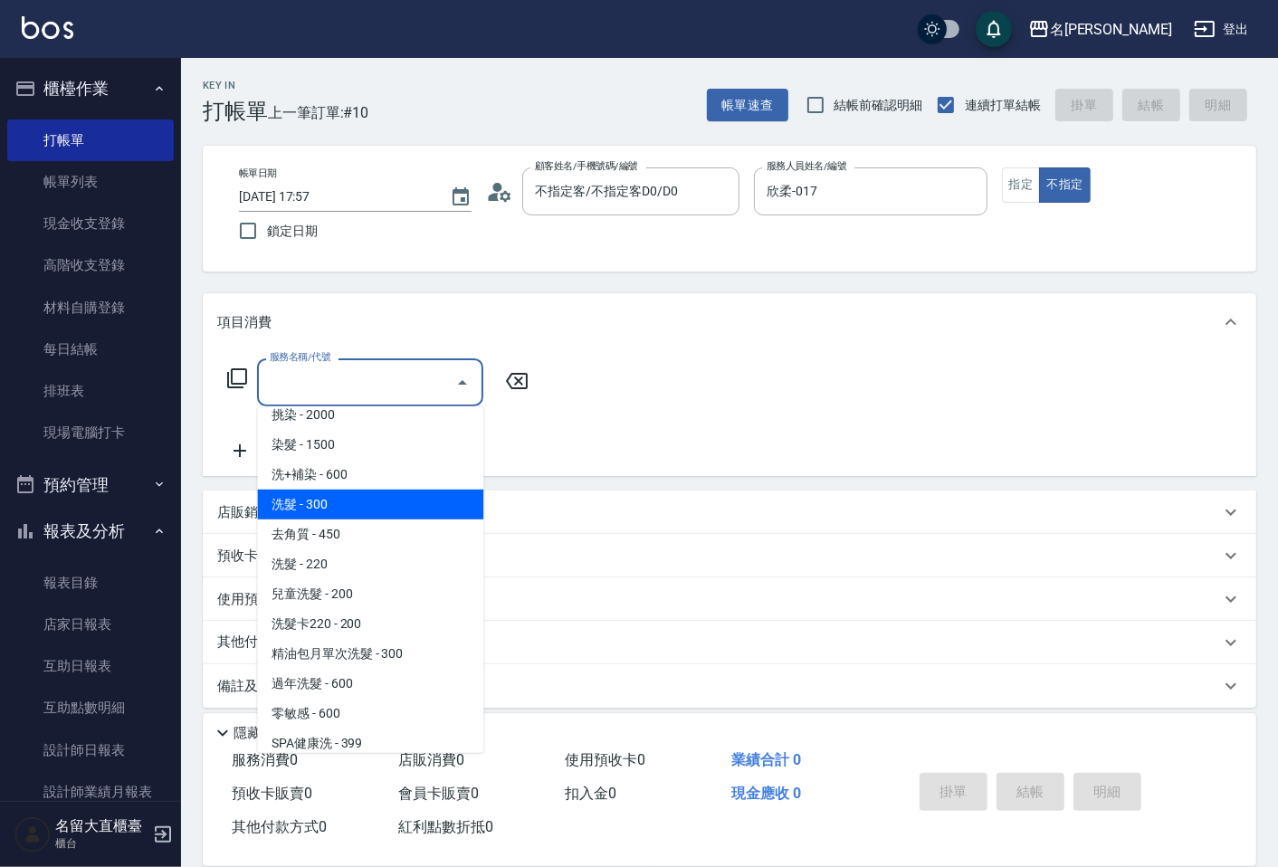
click at [318, 501] on span "洗髮 - 300" at bounding box center [370, 504] width 226 height 30
type input "洗髮(500)"
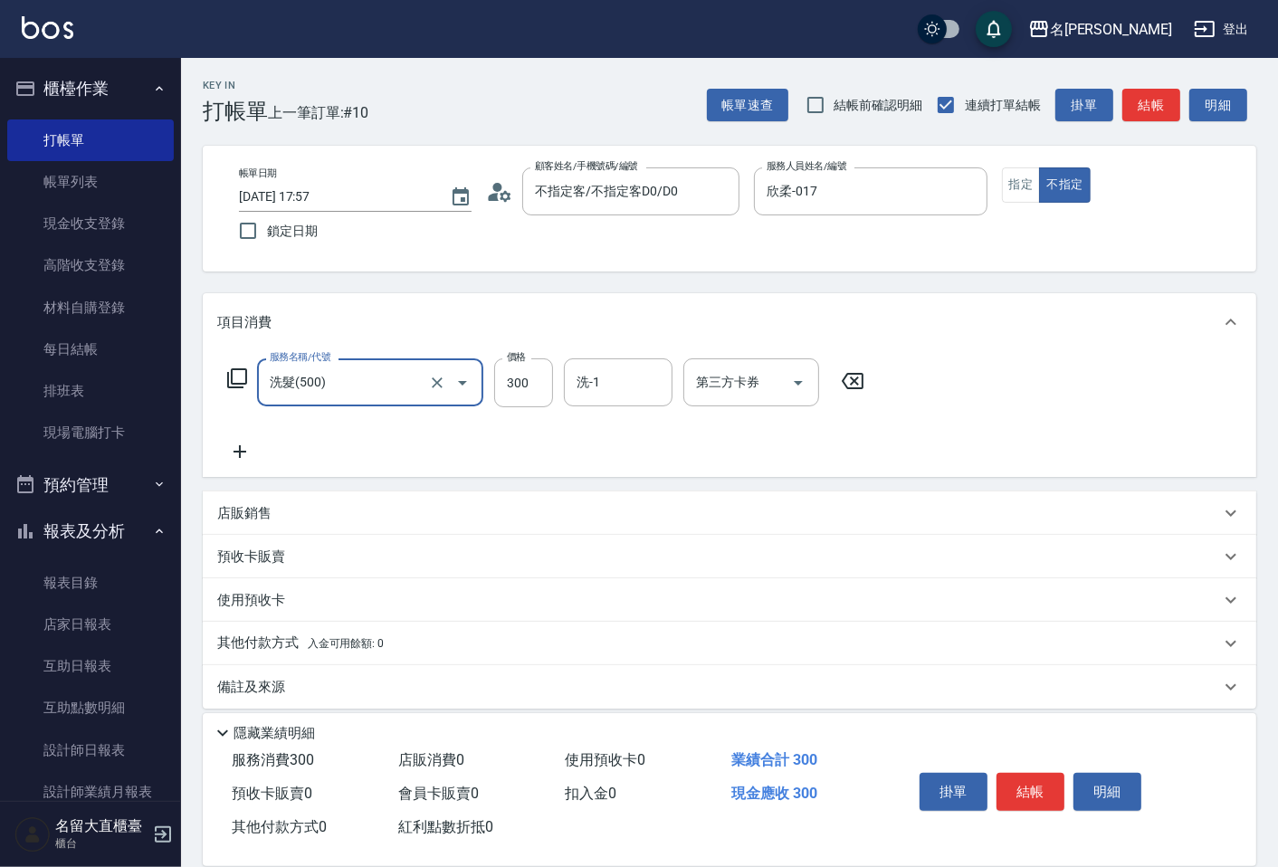
click at [248, 447] on icon at bounding box center [239, 452] width 45 height 22
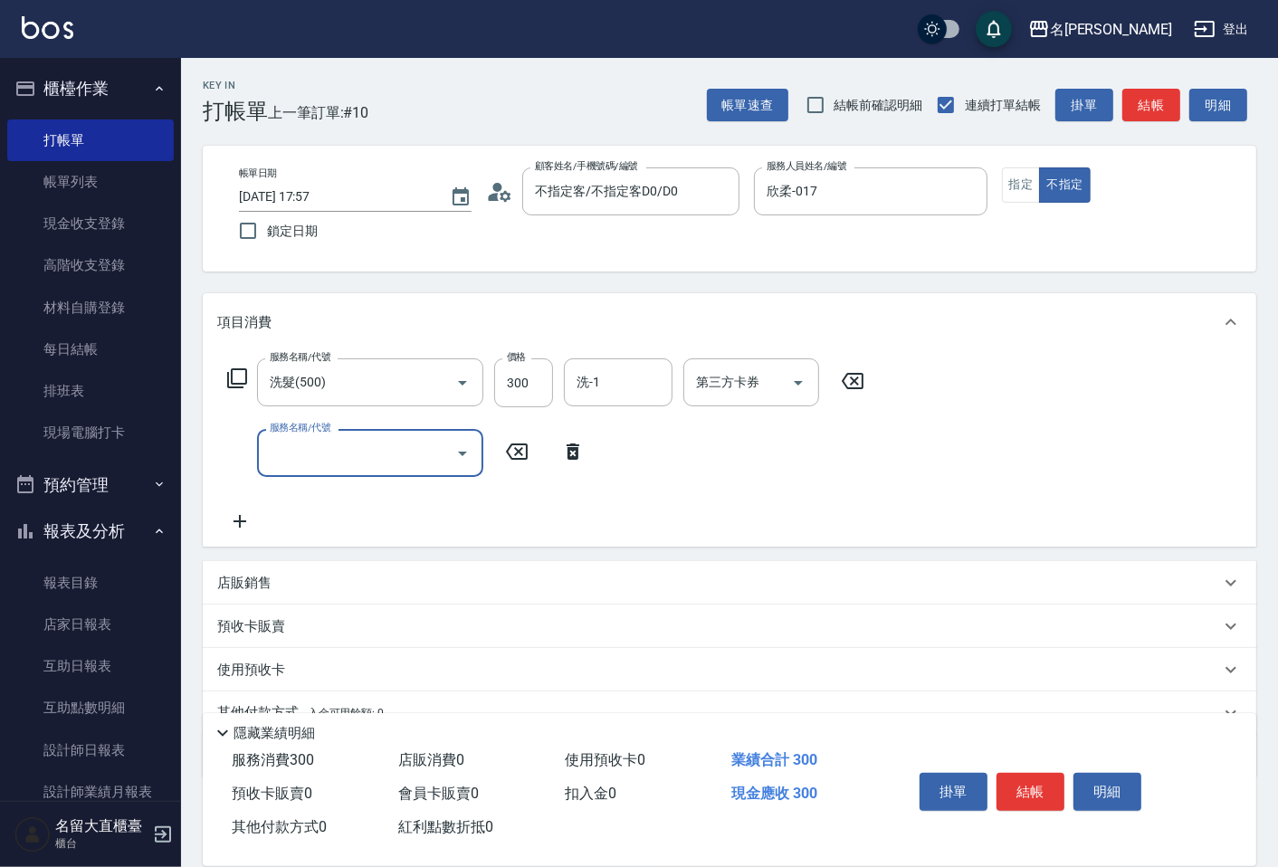
click at [296, 454] on input "服務名稱/代號" at bounding box center [356, 453] width 183 height 32
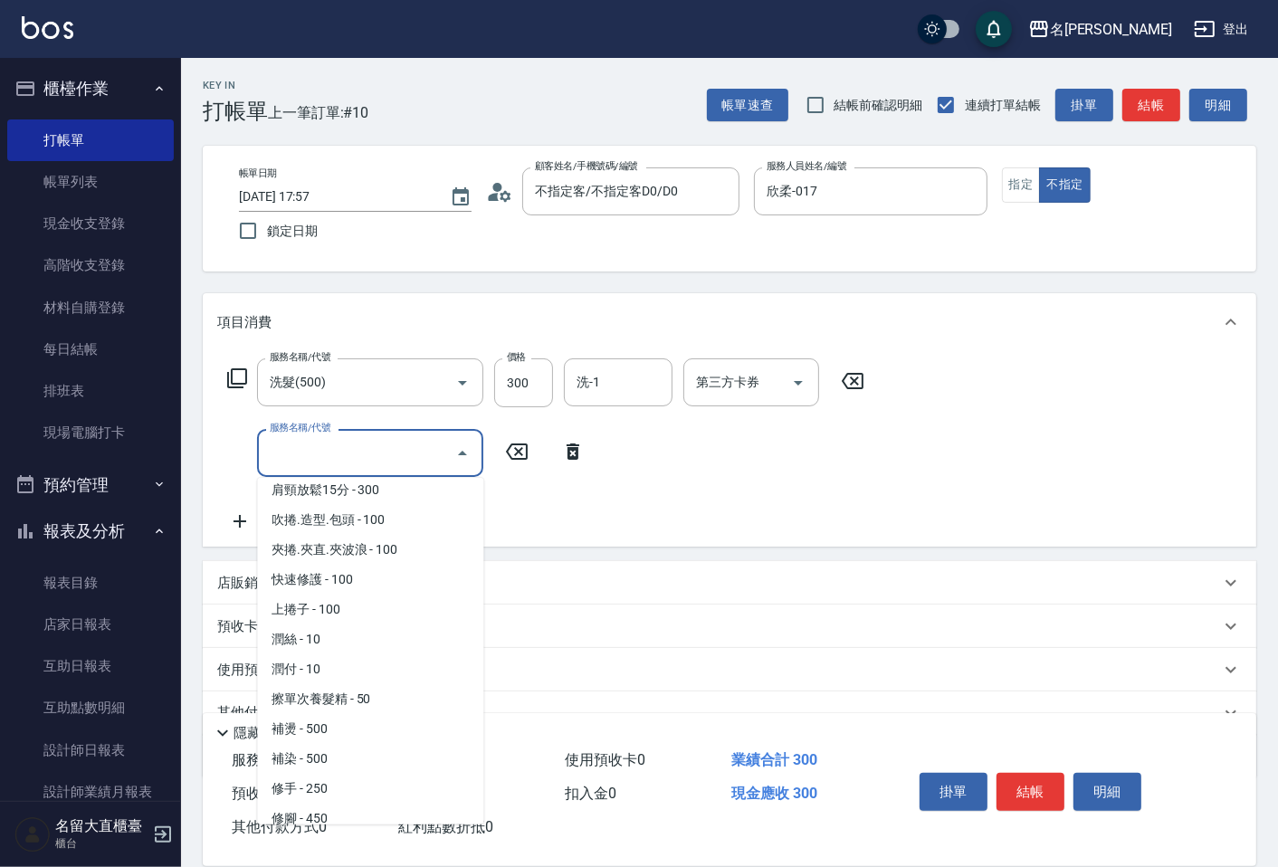
scroll to position [1608, 0]
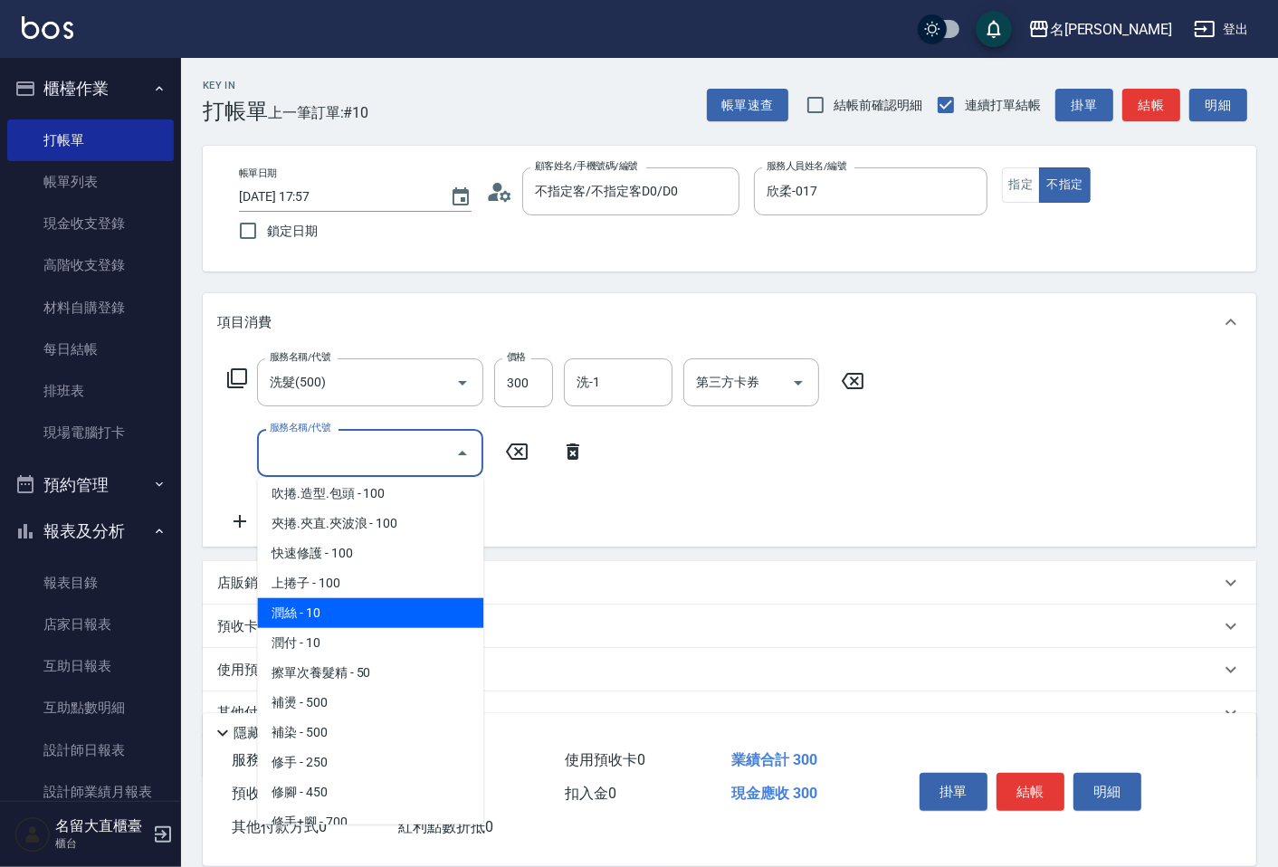
click at [303, 598] on span "潤絲 - 10" at bounding box center [370, 613] width 226 height 30
type input "潤絲(802)"
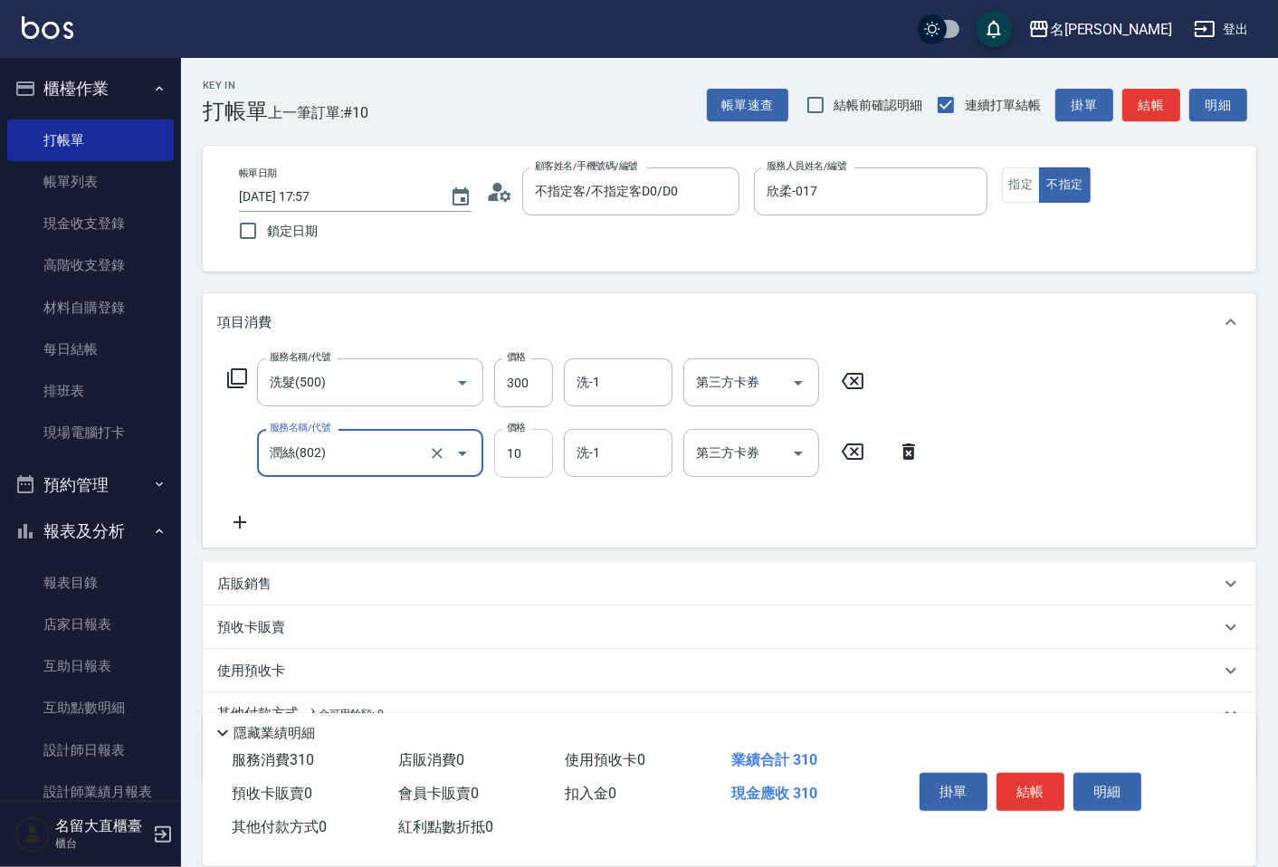
click at [503, 451] on input "10" at bounding box center [523, 453] width 59 height 49
type input "20"
click at [1028, 785] on button "結帳" at bounding box center [1030, 792] width 68 height 38
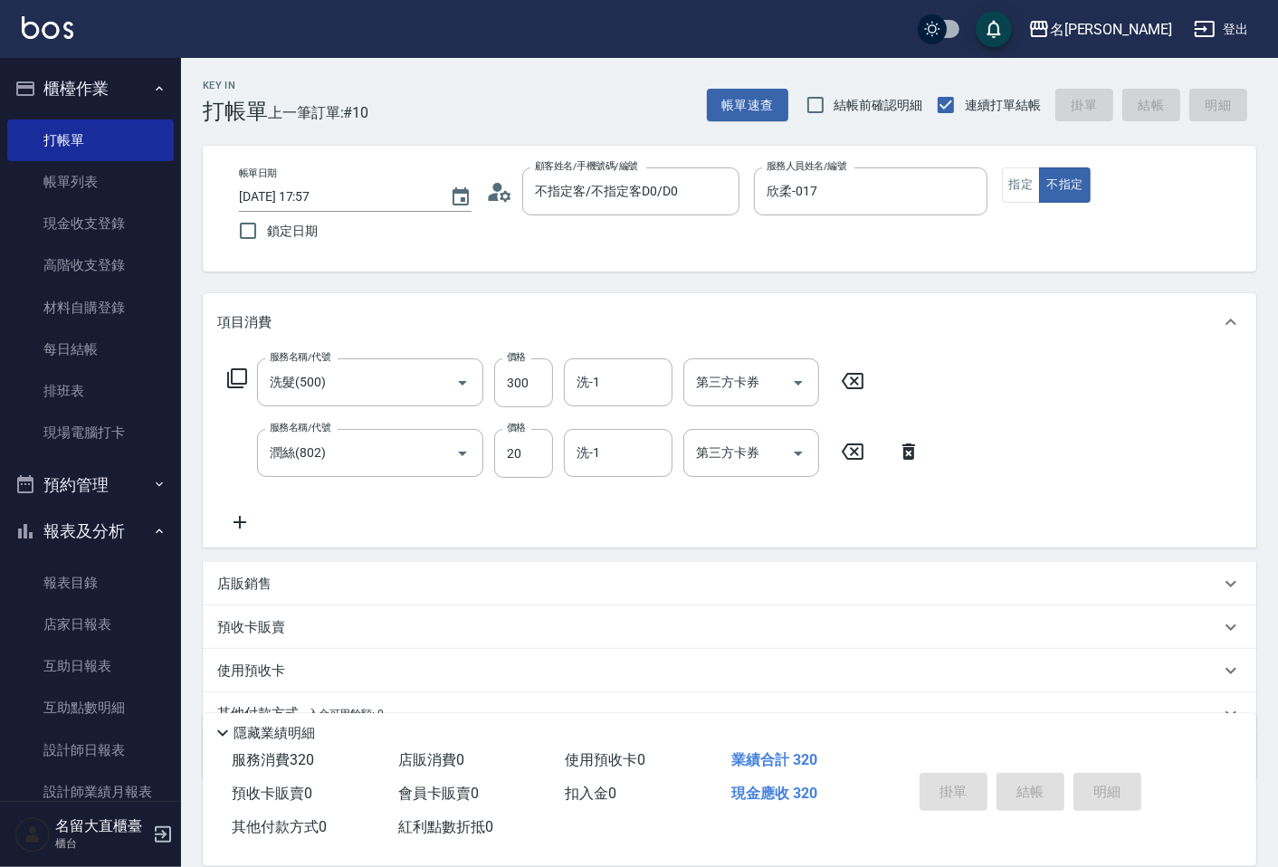
type input "[DATE] 18:16"
